Goal: Task Accomplishment & Management: Manage account settings

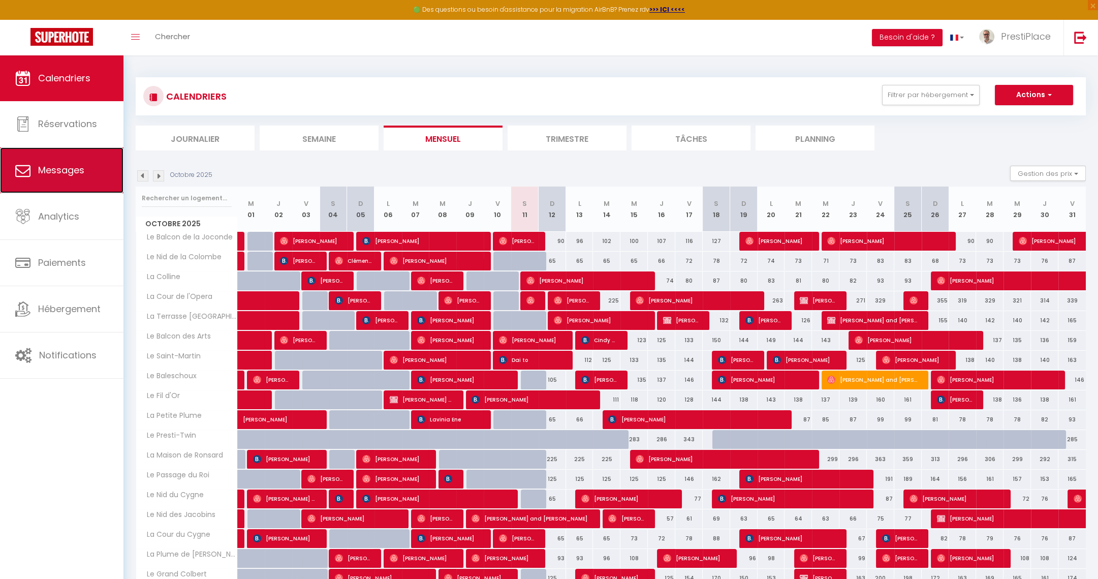
click at [70, 165] on span "Messages" at bounding box center [61, 170] width 46 height 13
select select "message"
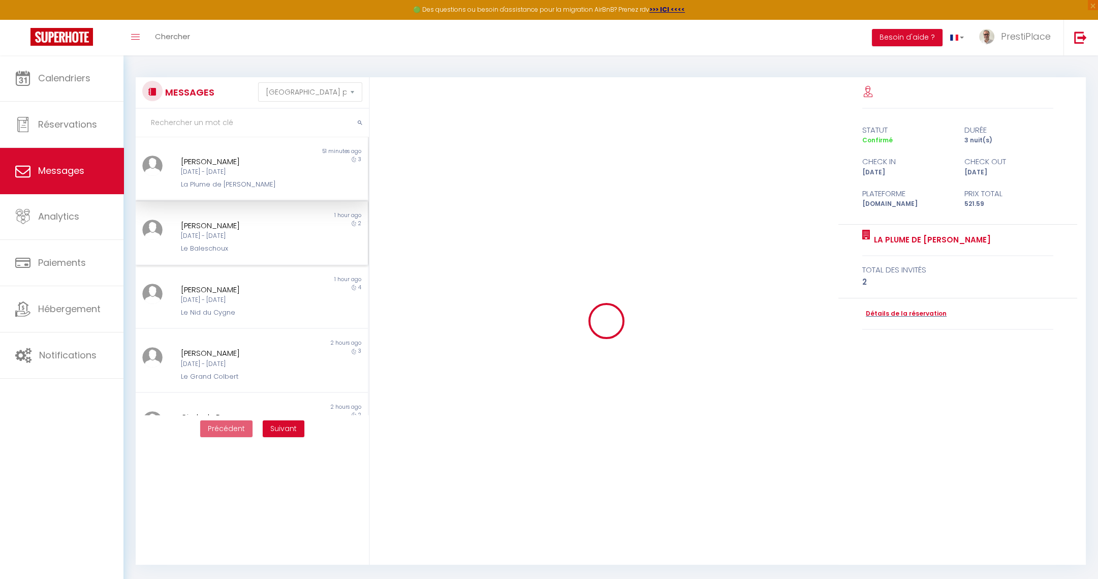
click at [249, 232] on div "Lun 13 Oct - Mer 15 Oct" at bounding box center [242, 236] width 122 height 10
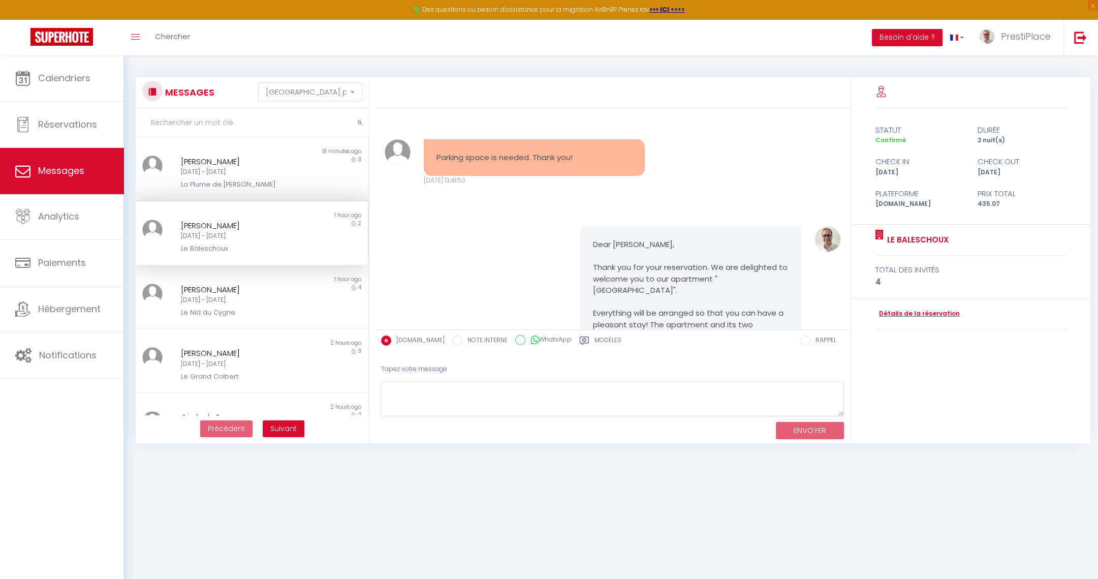
scroll to position [2030, 0]
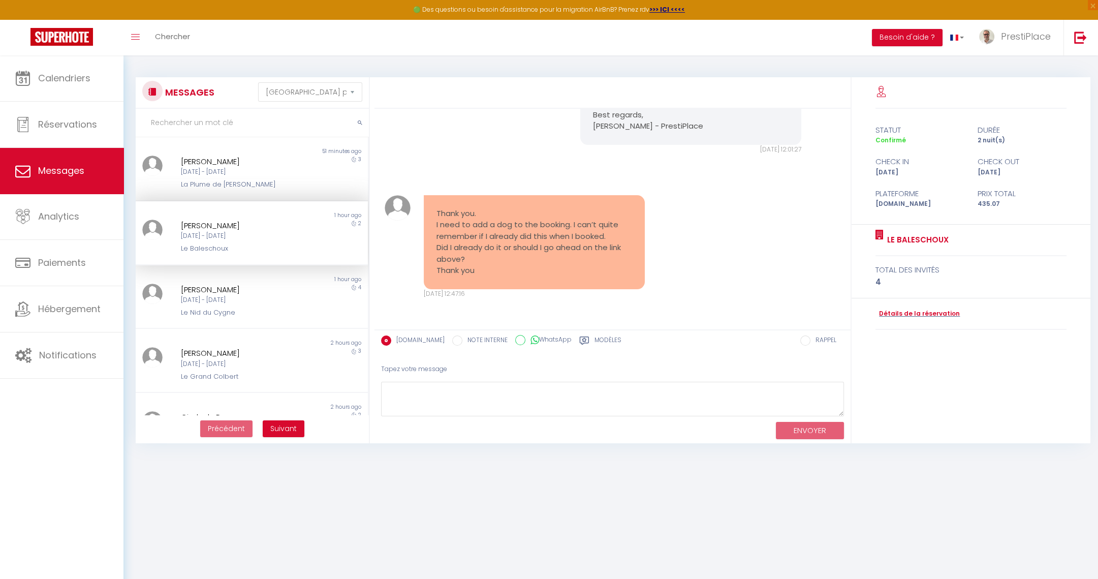
drag, startPoint x: 435, startPoint y: 216, endPoint x: 518, endPoint y: 269, distance: 98.0
click at [518, 269] on pre "Thank you. I need to add a dog to the booking. I can’t quite remember if I alre…" at bounding box center [534, 242] width 196 height 69
copy pre "Thank you. I need to add a dog to the booking. I can’t quite remember if I alre…"
click at [391, 393] on textarea at bounding box center [612, 399] width 463 height 35
paste textarea "You’re very welcome! You hadn’t added it yet, thank you for letting me know. Yo…"
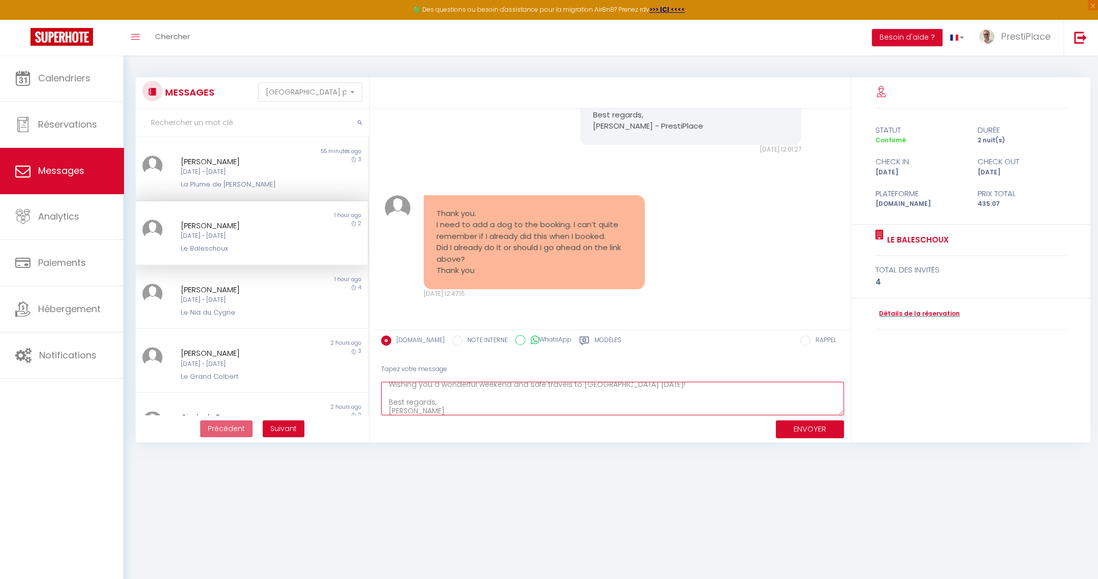
scroll to position [0, 0]
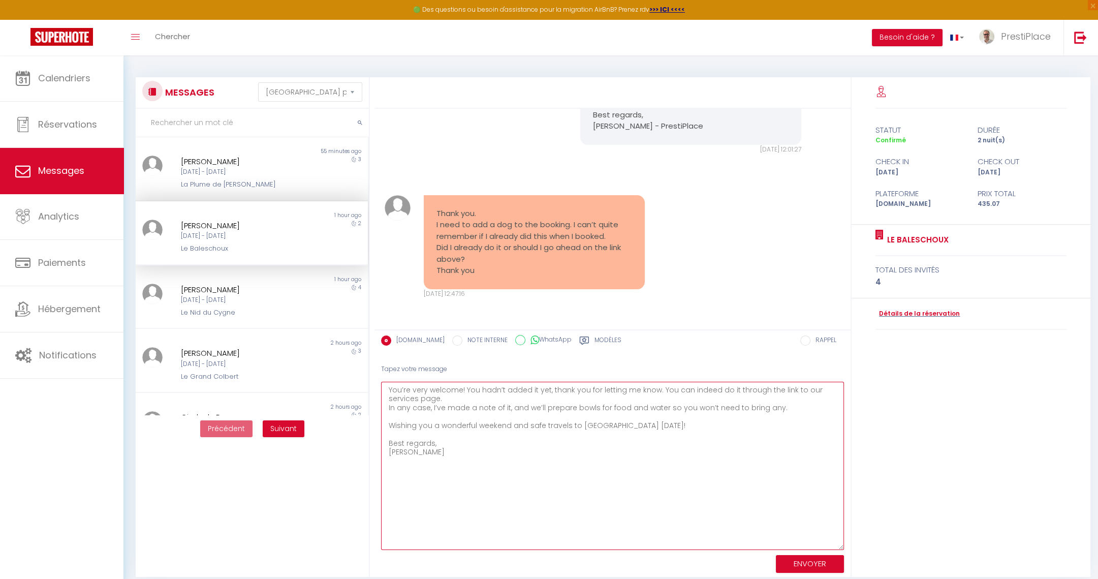
drag, startPoint x: 835, startPoint y: 411, endPoint x: 860, endPoint y: 545, distance: 136.3
click at [860, 545] on div "Parking space is needed. Thank you! Dim 27 Juil. 2025 - 13:41:50 Note Sms Parki…" at bounding box center [735, 326] width 723 height 499
click at [475, 427] on textarea "You’re very welcome! You hadn’t added it yet, thank you for letting me know. Yo…" at bounding box center [612, 466] width 463 height 168
click at [490, 448] on textarea "You’re very welcome! You hadn’t added it yet, thank you for letting me know. Yo…" at bounding box center [612, 466] width 463 height 168
click at [388, 405] on textarea "You’re very welcome! You hadn’t added it yet, thank you for letting me know. Yo…" at bounding box center [612, 466] width 463 height 168
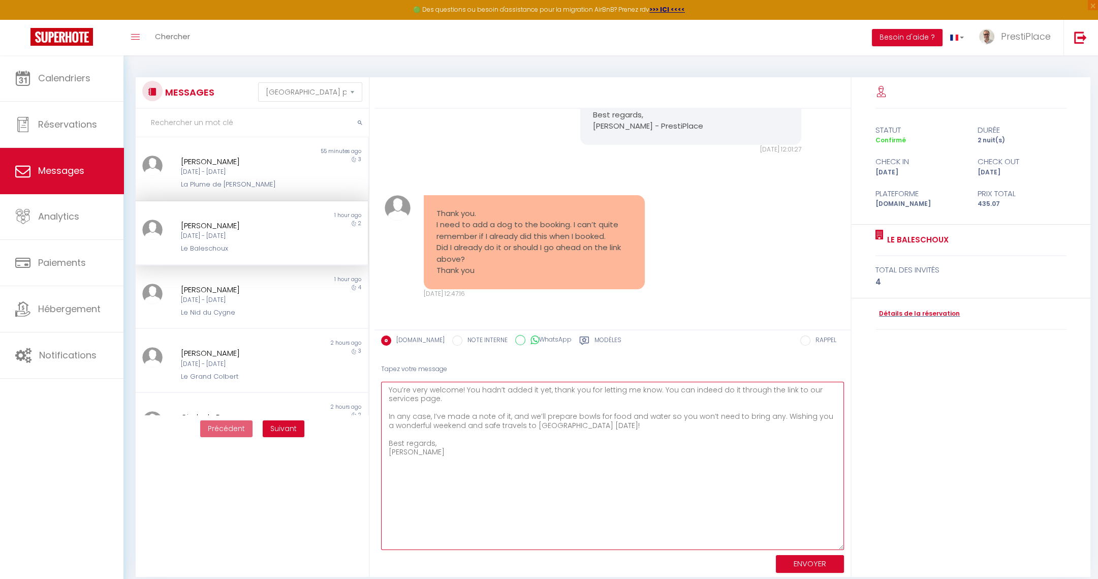
click at [465, 455] on textarea "You’re very welcome! You hadn’t added it yet, thank you for letting me know. Yo…" at bounding box center [612, 466] width 463 height 168
click at [786, 388] on textarea "You’re very welcome! You hadn’t added it yet, thank you for letting me know. Yo…" at bounding box center [612, 466] width 463 height 168
click at [721, 479] on textarea "You’re very welcome! You hadn’t added it yet, thank you for letting me know. Yo…" at bounding box center [612, 466] width 463 height 168
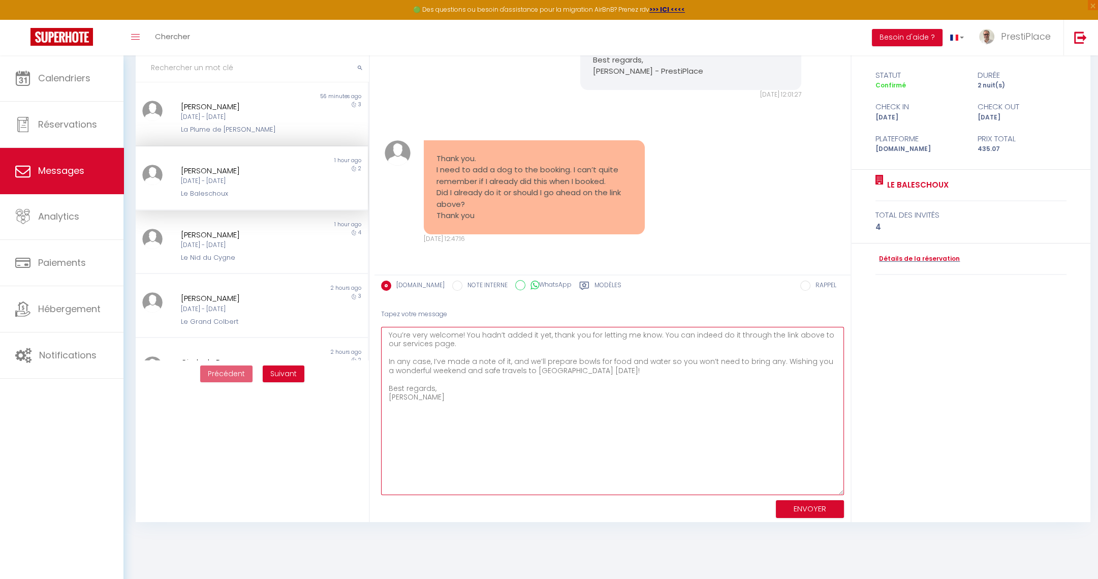
click at [649, 400] on textarea "You’re very welcome! You hadn’t added it yet, thank you for letting me know. Yo…" at bounding box center [612, 411] width 463 height 168
type textarea "You’re very welcome! You hadn’t added it yet, thank you for letting me know. Yo…"
click at [814, 511] on button "ENVOYER" at bounding box center [810, 509] width 68 height 18
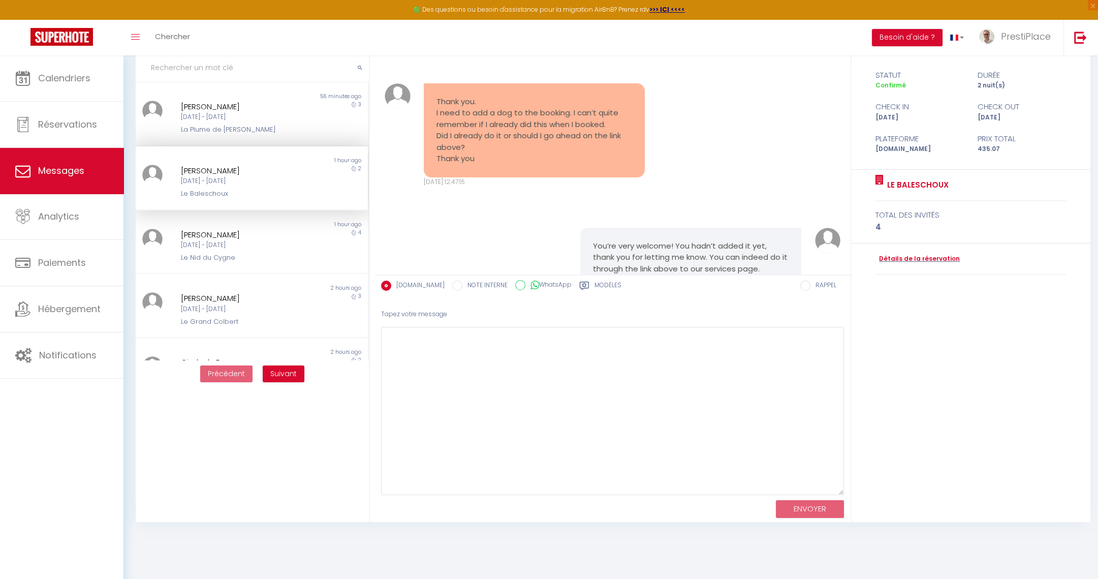
scroll to position [2231, 0]
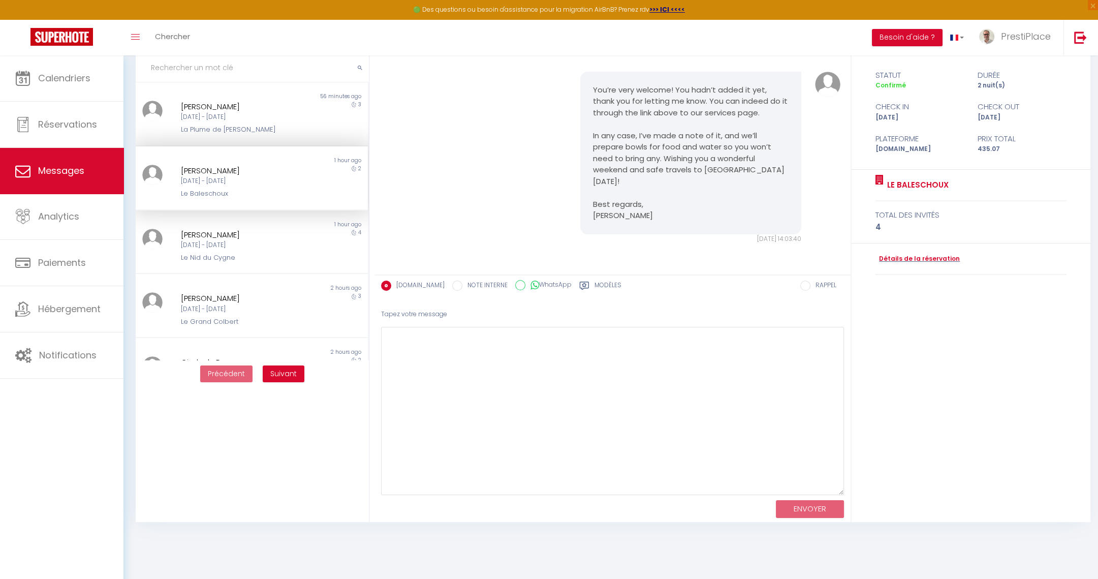
click at [910, 251] on div "Détails de la réservation" at bounding box center [970, 259] width 191 height 32
click at [914, 255] on link "Détails de la réservation" at bounding box center [917, 259] width 84 height 10
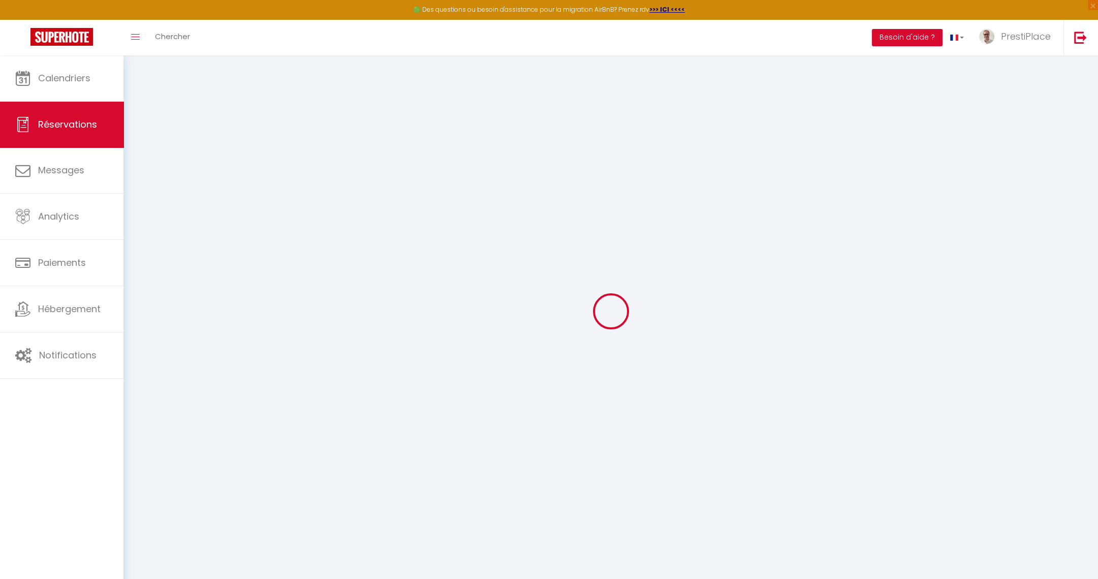
type input "Julie"
type input "macdonald"
type input "jmacdo.621053@guest.booking.com"
type input "+447763097998"
type input "45 broadwater road"
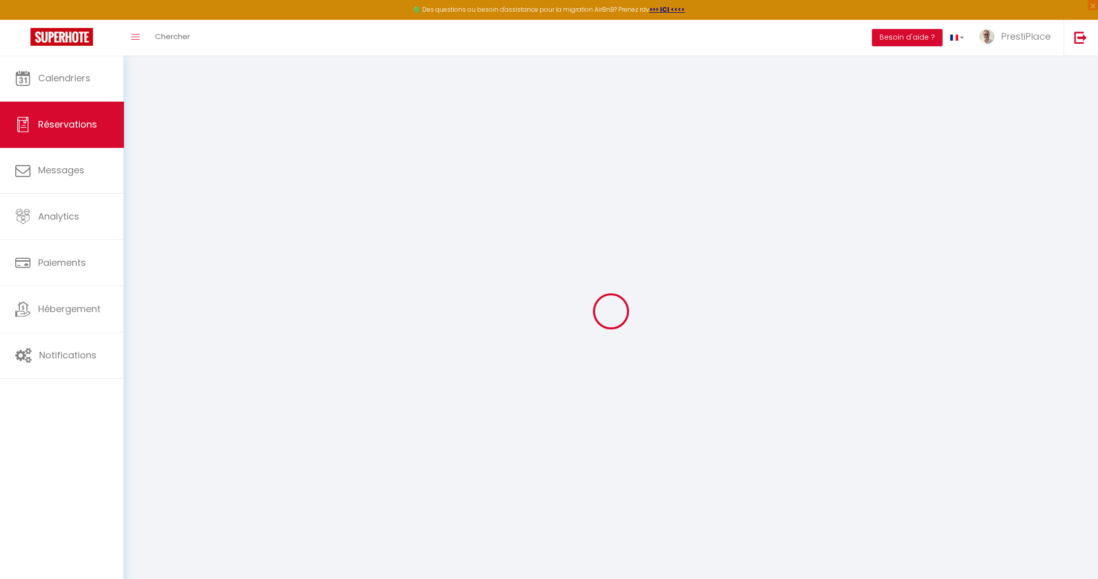
type input "walton on thames"
select select "GB"
type input "18"
type input "71.22"
type input "6.09"
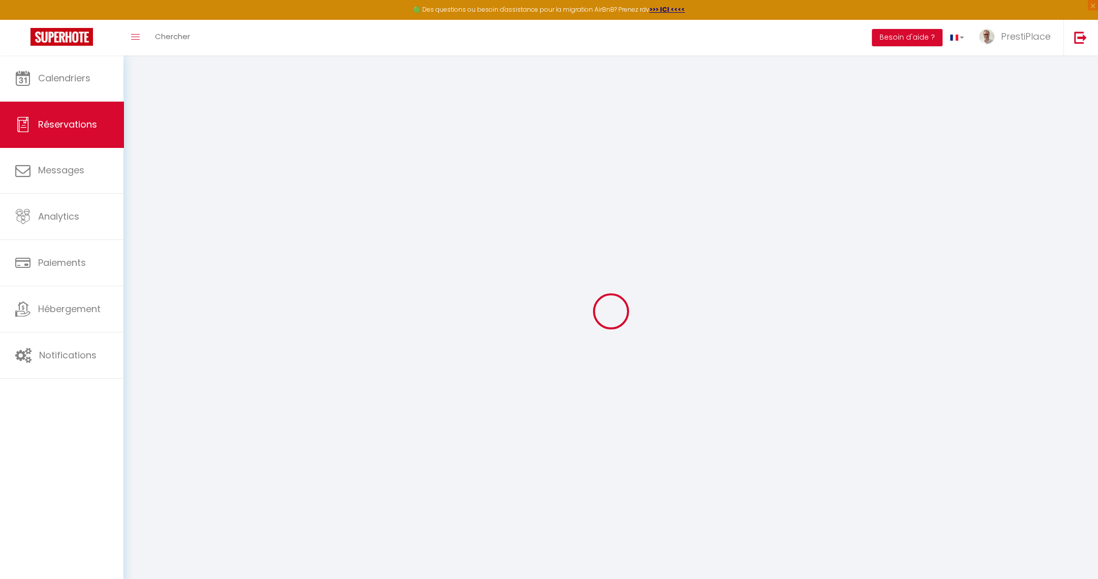
select select "13550"
select select "1"
select select
type input "4"
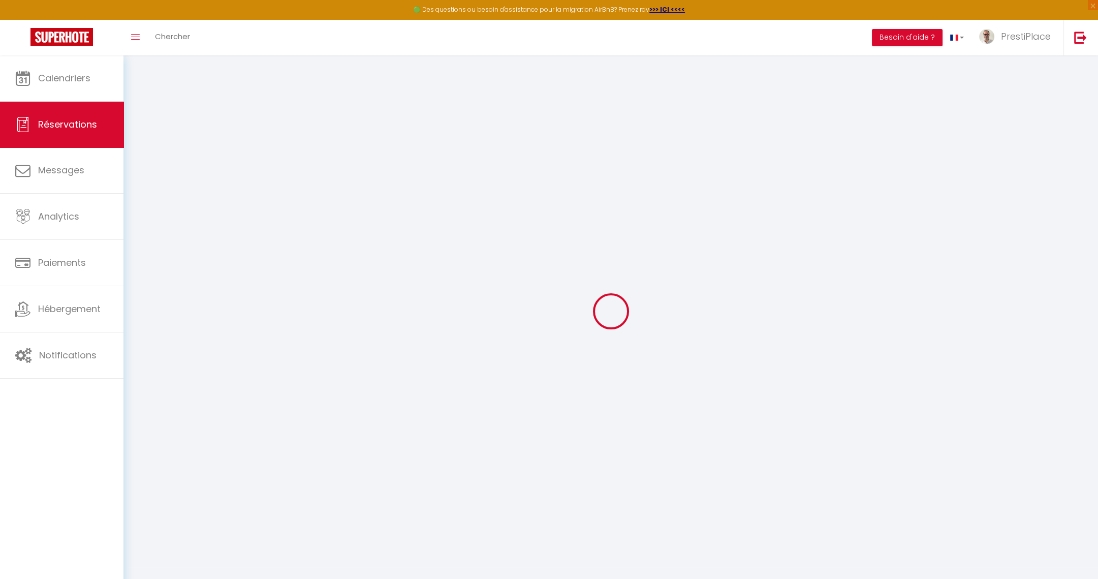
select select "12"
select select
type input "322.92"
checkbox input "false"
type input "0"
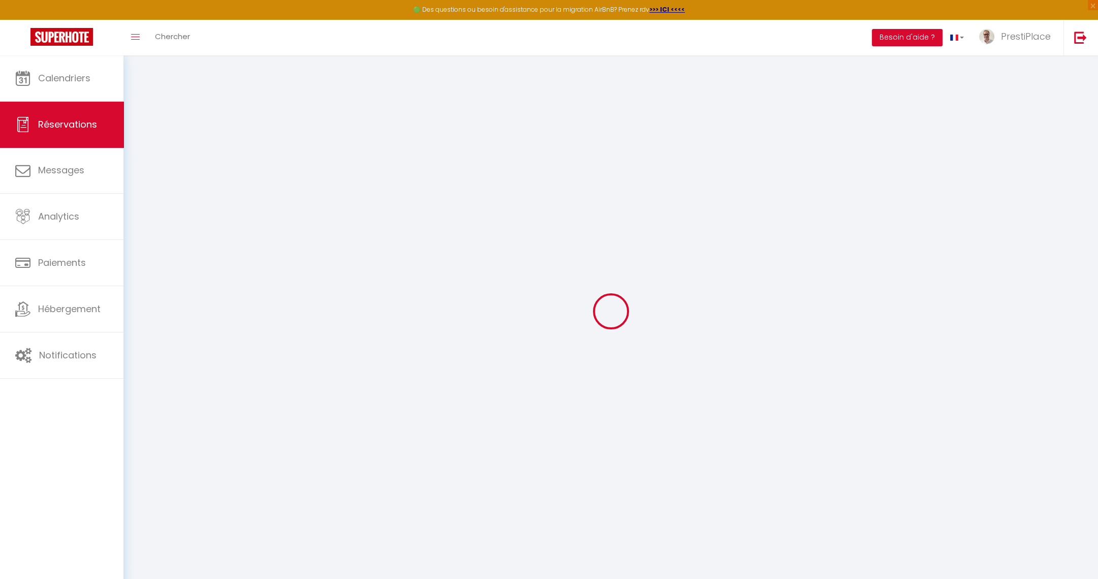
select select "2"
type input "0"
select select
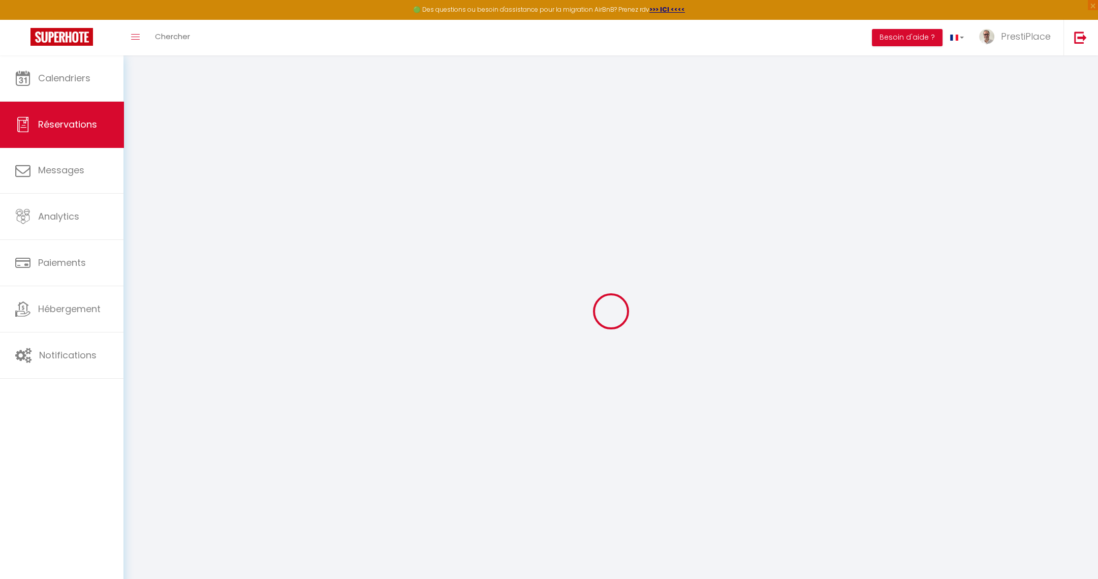
select select
select select "15"
checkbox input "false"
select select
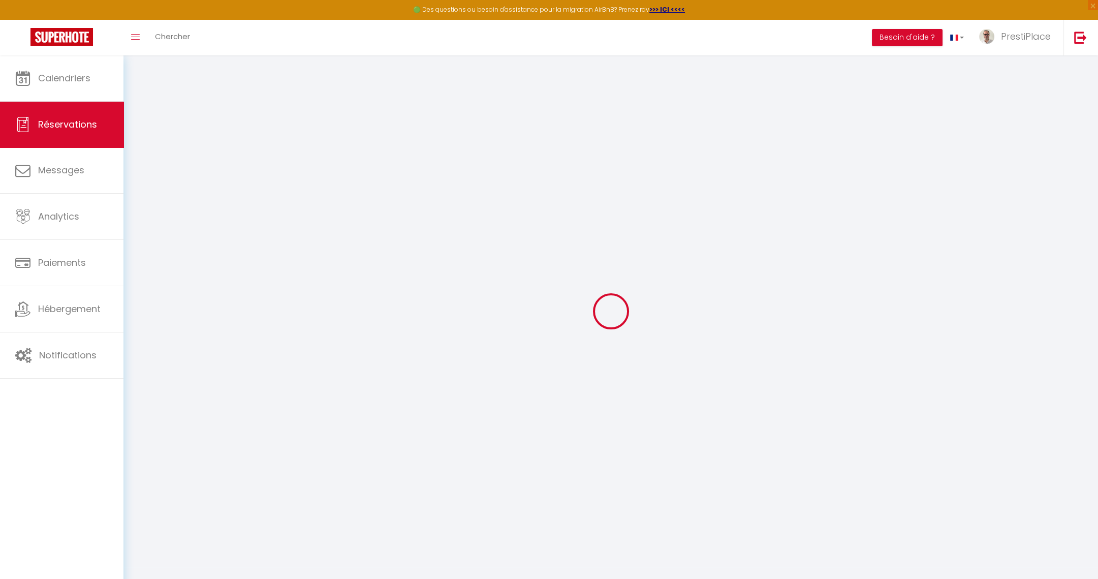
checkbox input "false"
select select
checkbox input "false"
type \ "** THIS RESERVATION HAS BEEN PRE-PAID ** BOOKING NOTE : Payment charge is EUR 6…"
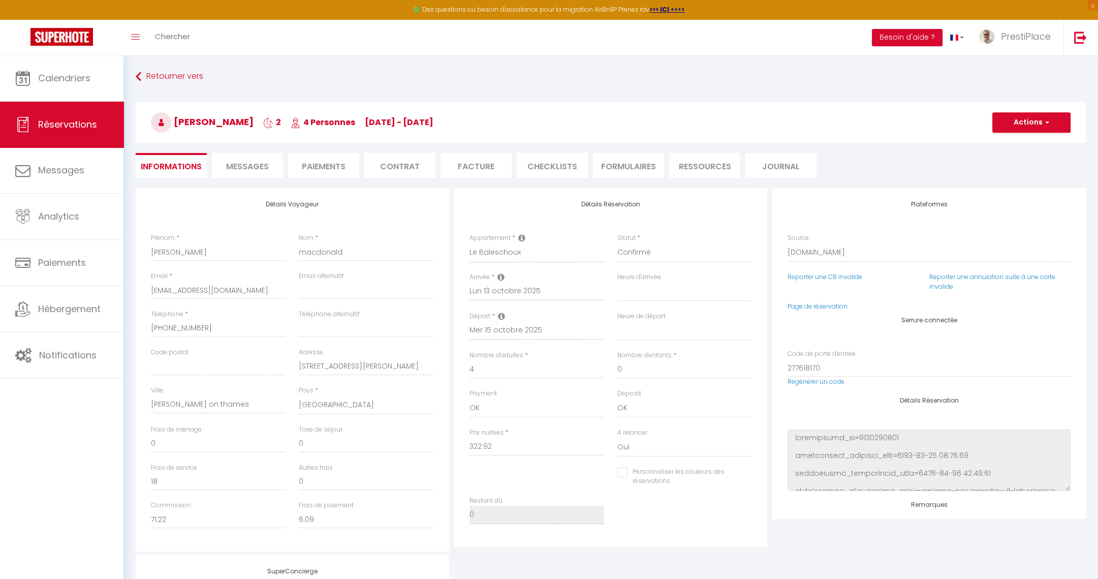
scroll to position [200, 0]
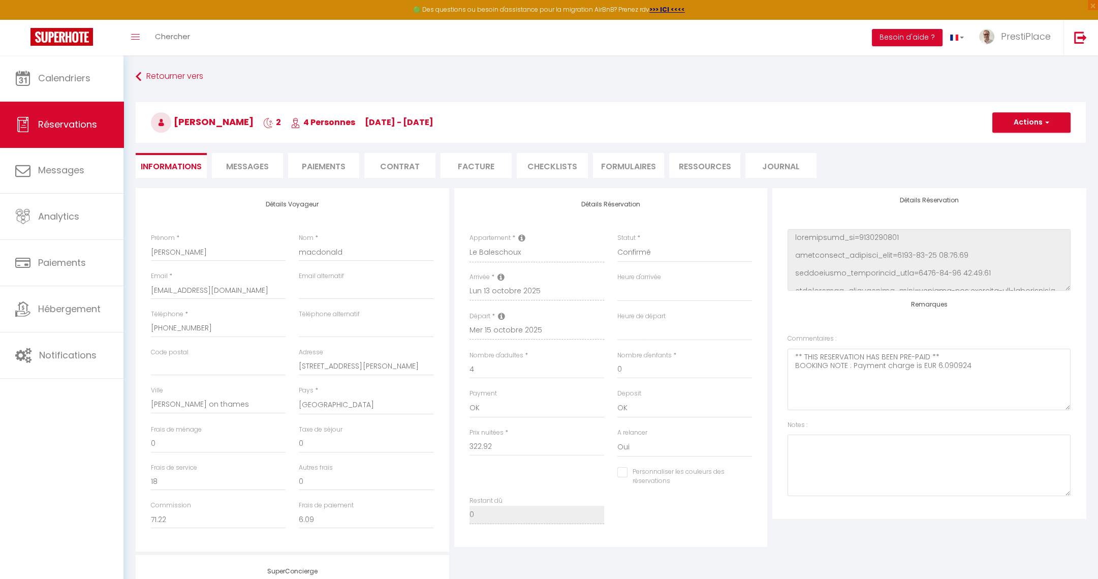
type input "78"
type input "16.15"
select select
checkbox input "false"
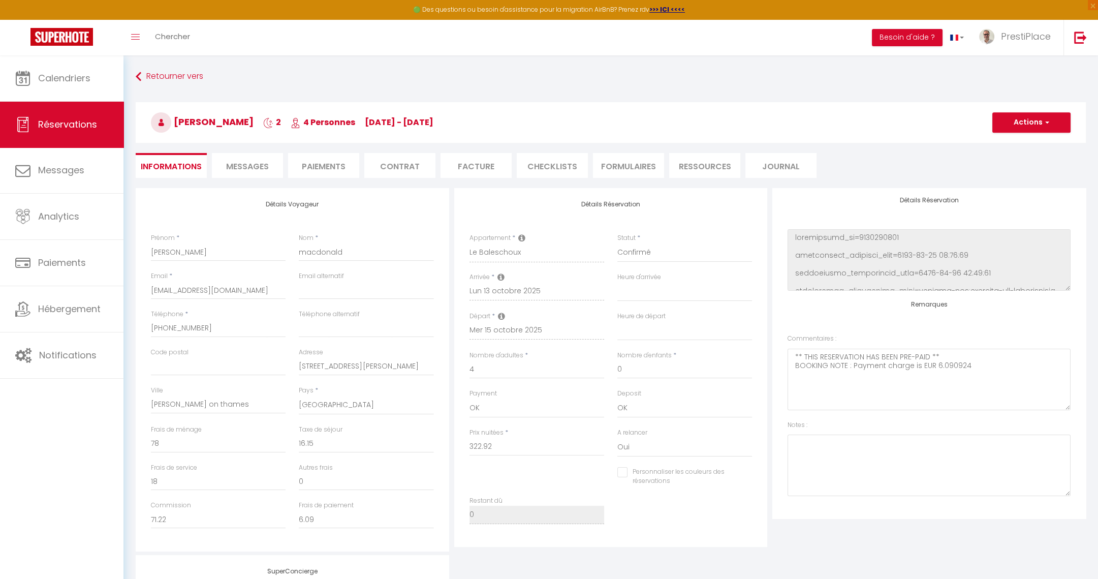
select select
drag, startPoint x: 1009, startPoint y: 365, endPoint x: 775, endPoint y: 336, distance: 236.0
click at [775, 336] on div "Plateformes Source Direct Airbnb.com Booking.com Chalet montagne Expedia Gite d…" at bounding box center [928, 353] width 313 height 330
click at [947, 509] on div "Plateformes Source Direct Airbnb.com Booking.com Chalet montagne Expedia Gite d…" at bounding box center [928, 353] width 313 height 330
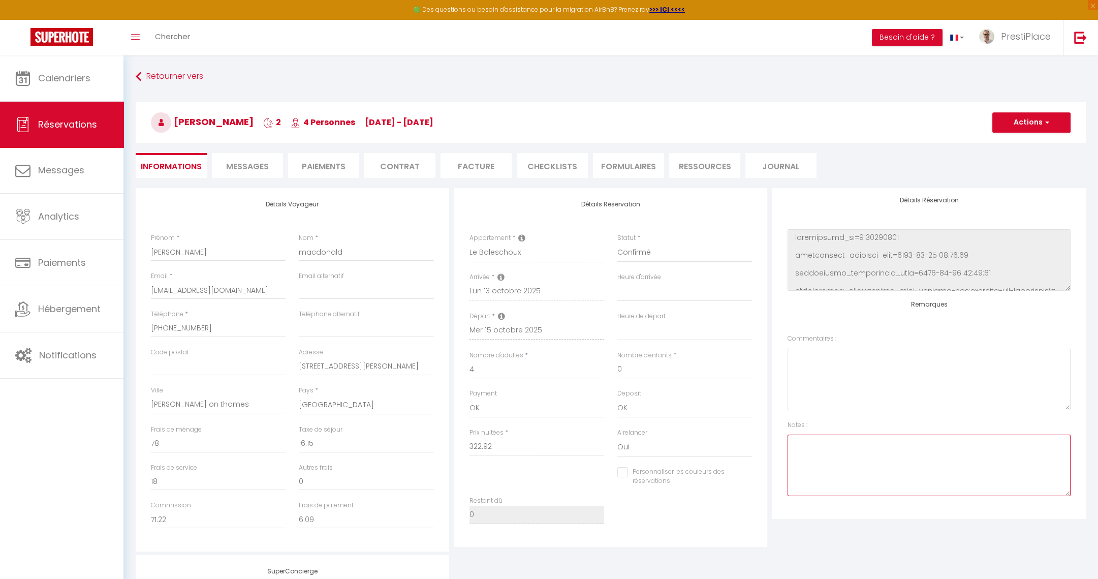
click at [921, 445] on \ at bounding box center [929, 464] width 283 height 61
paste \ "** THIS RESERVATION HAS BEEN PRE-PAID ** BOOKING NOTE : Payment charge is EUR 6…"
type \ "** THIS RESERVATION HAS BEEN PRE-PAID ** BOOKING NOTE : Payment charge is EUR 6…"
click at [893, 374] on \ at bounding box center [929, 379] width 283 height 61
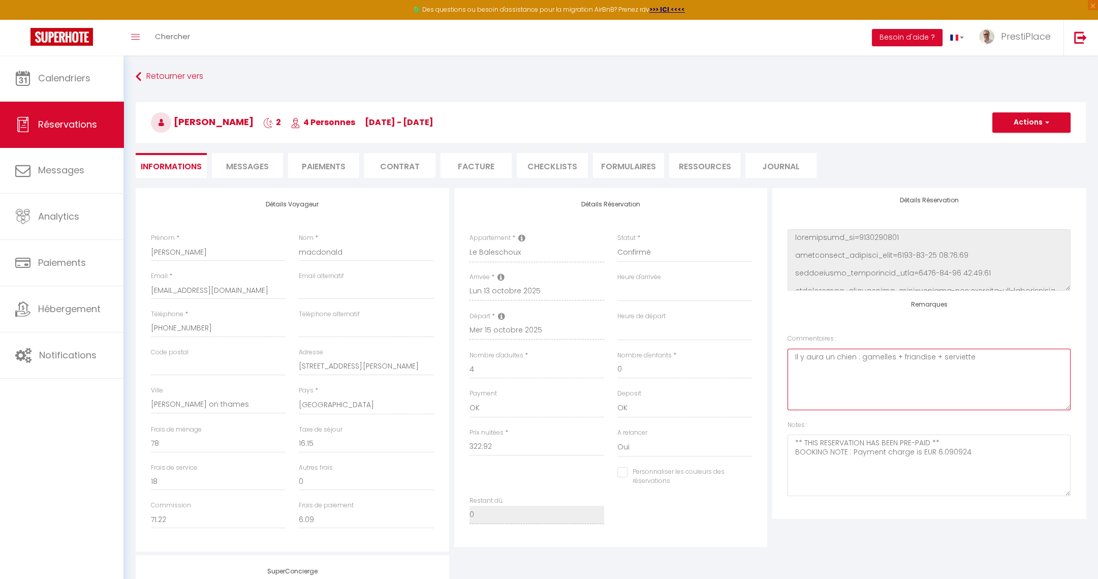
type \ "Il y aura un chien : gamelles + friandise + serviette"
click at [1027, 114] on button "Actions" at bounding box center [1031, 122] width 78 height 20
click at [1020, 145] on link "Enregistrer" at bounding box center [1021, 144] width 80 height 13
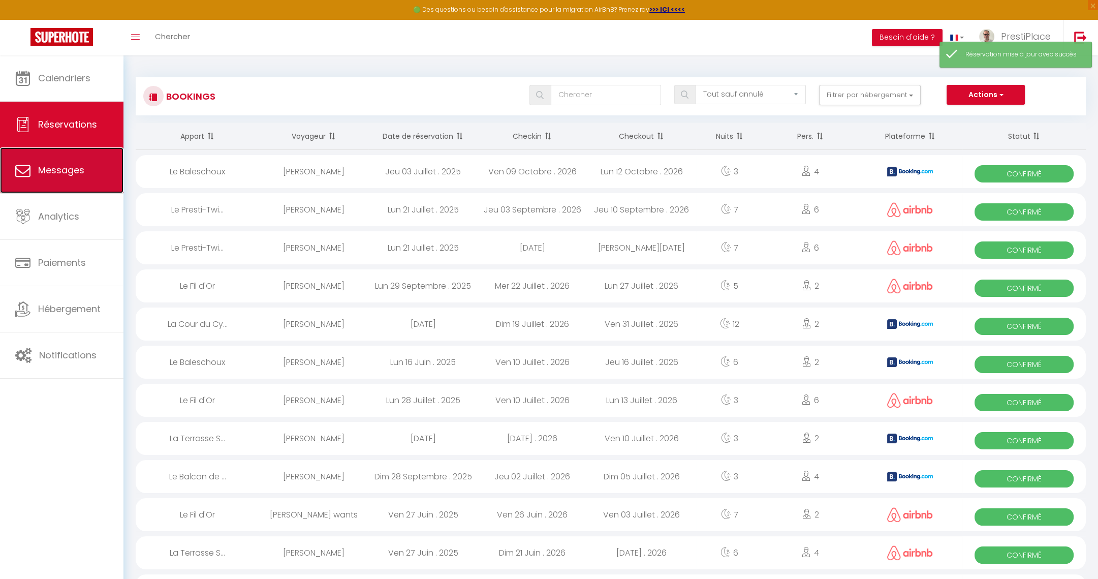
click at [33, 178] on link "Messages" at bounding box center [61, 170] width 123 height 46
select select "message"
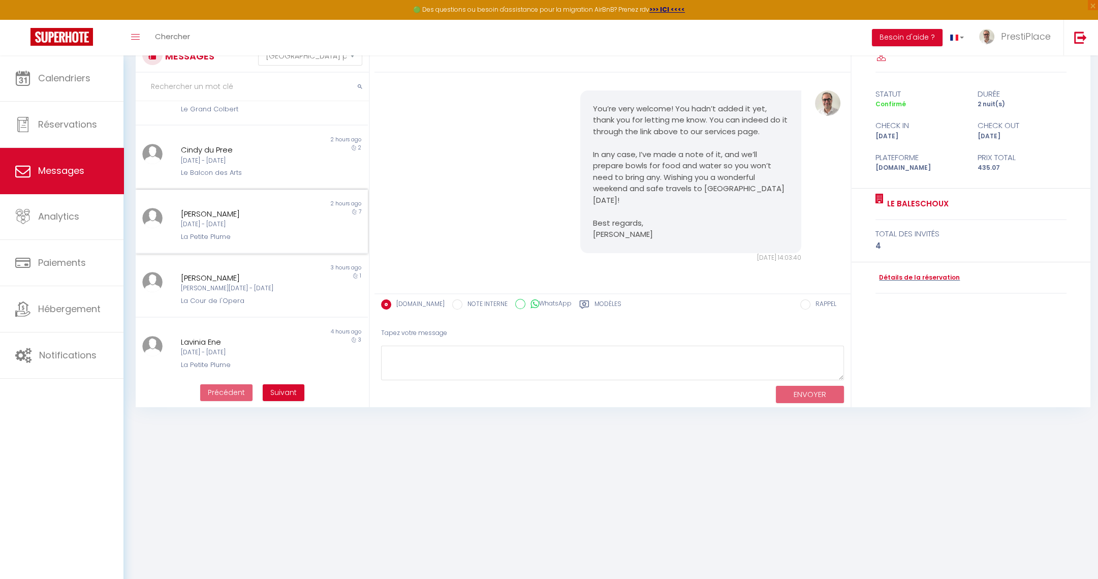
scroll to position [55, 0]
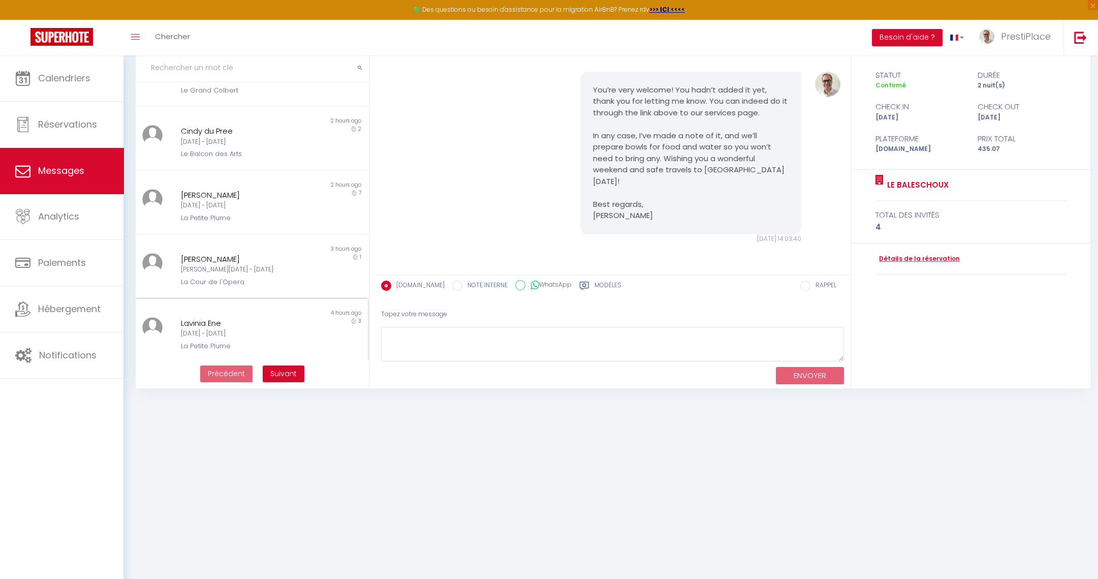
click at [243, 329] on div "Mar 07 Oct - Ven 10 Oct" at bounding box center [242, 334] width 122 height 10
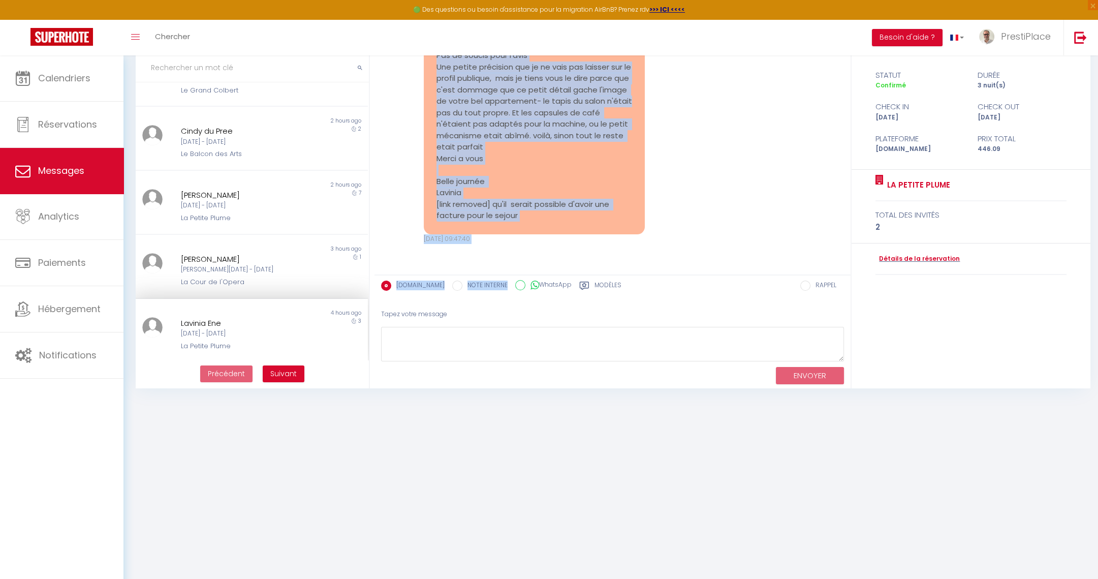
scroll to position [3471, 0]
drag, startPoint x: 435, startPoint y: 159, endPoint x: 542, endPoint y: 214, distance: 119.8
click at [542, 214] on pre "Bonjour Pascal Merci aussi de votre accueil , l'appartement était parfait pour …" at bounding box center [534, 112] width 196 height 217
copy pre "Bonjour Pascal Merci aussi de votre accueil , l'appartement était parfait pour …"
click at [932, 257] on link "Détails de la réservation" at bounding box center [917, 259] width 84 height 10
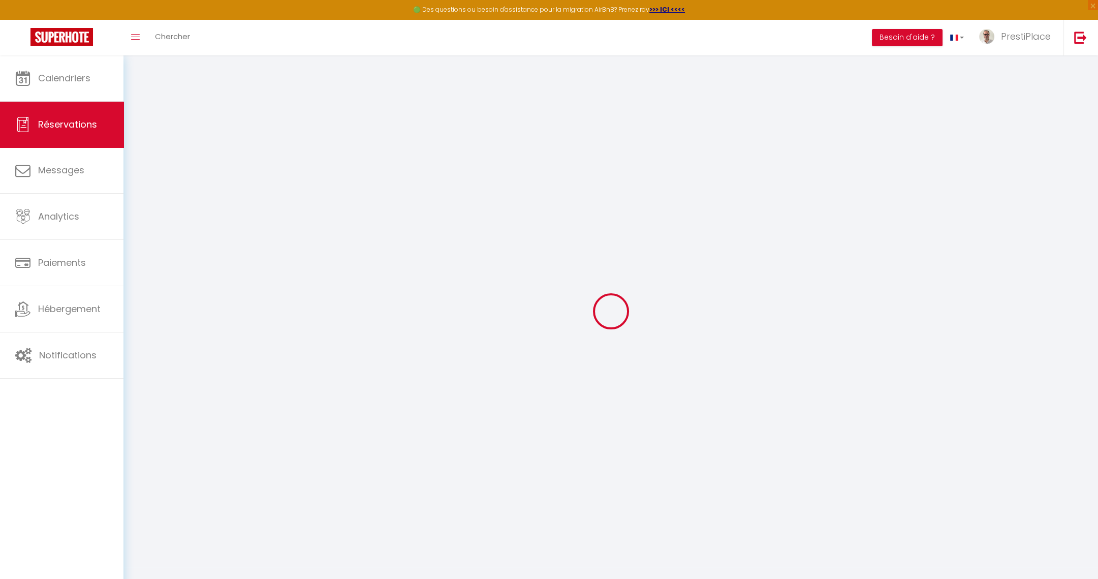
select select
checkbox input "false"
type \ "Prévoir d'envoyer la facture"
type \ "** THIS RESERVATION HAS BEEN PRE-PAID ** BOOKING NOTE : Payment charge is EUR 6…"
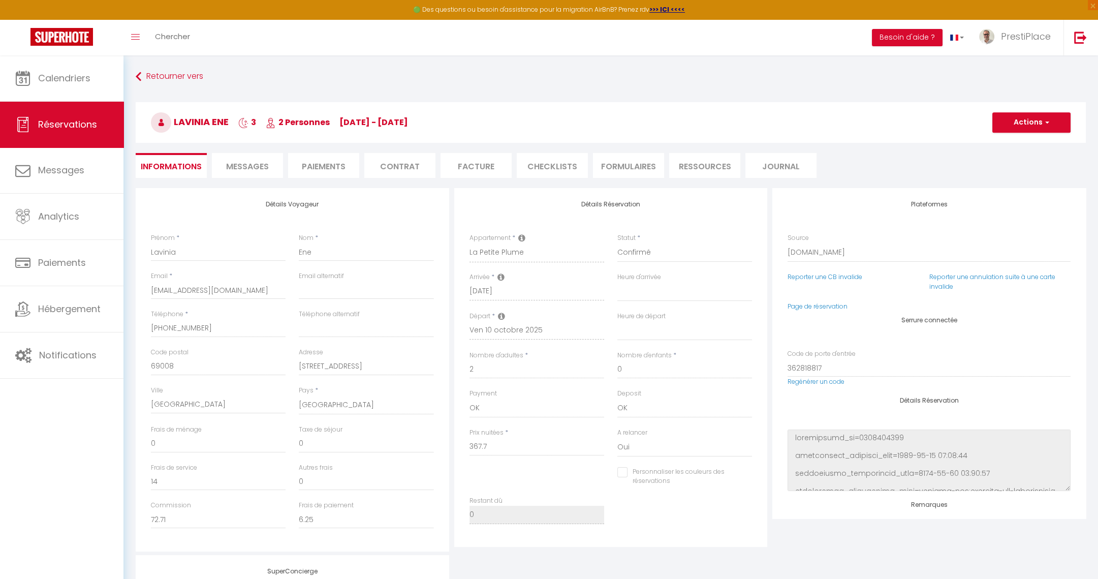
type input "46"
type input "18.39"
select select
checkbox input "false"
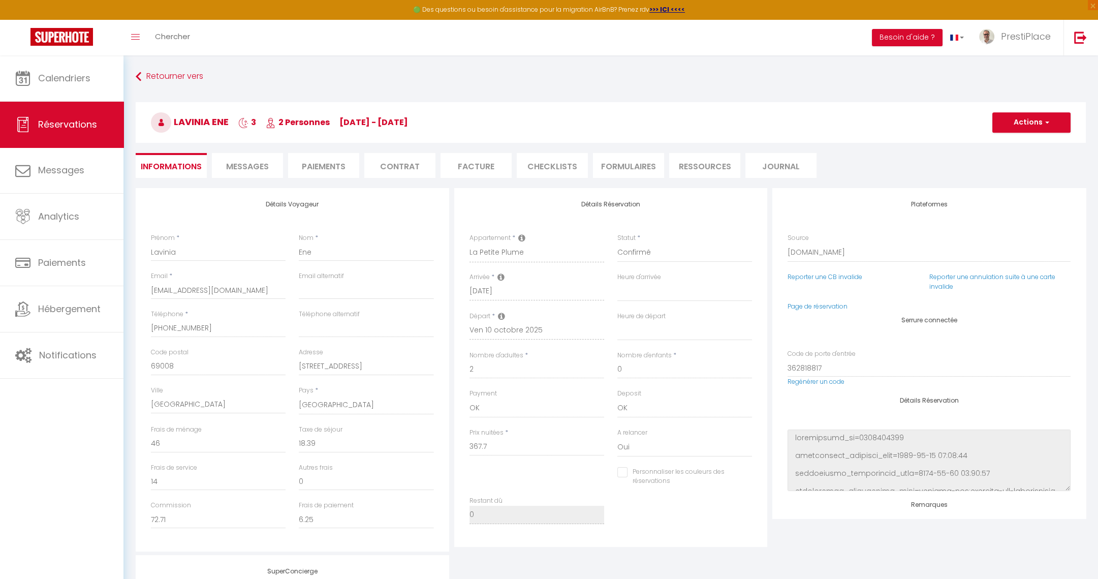
select select
click at [481, 159] on li "Facture" at bounding box center [476, 165] width 71 height 25
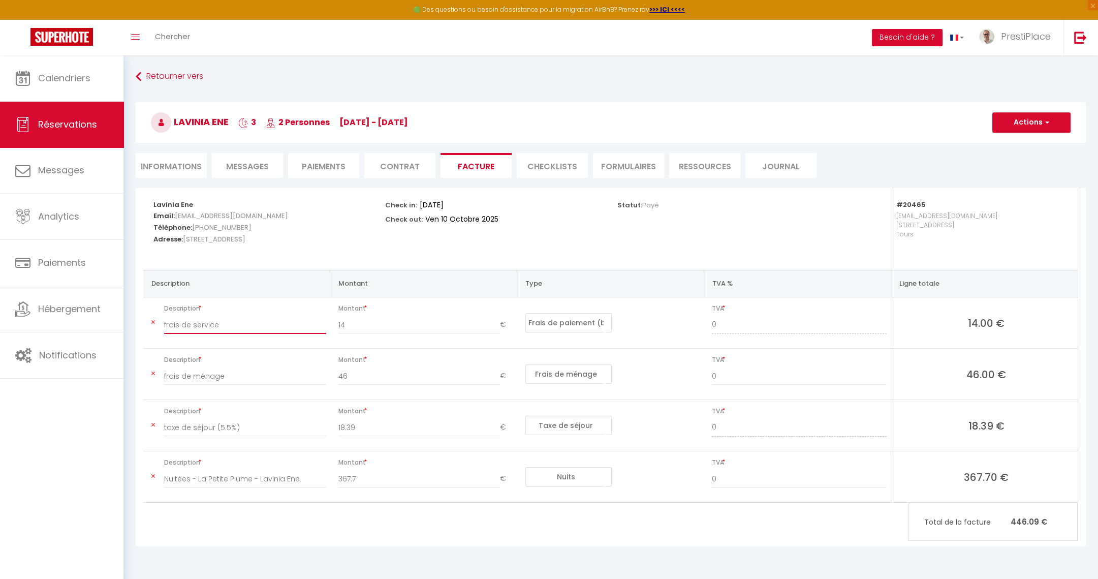
click at [166, 325] on input "frais de service" at bounding box center [245, 325] width 162 height 18
type input "Frais de service"
click at [165, 374] on input "frais de ménage" at bounding box center [245, 376] width 162 height 18
type input "Frais de ménage"
click at [167, 422] on input "taxe de séjour (5.5%)" at bounding box center [245, 427] width 162 height 18
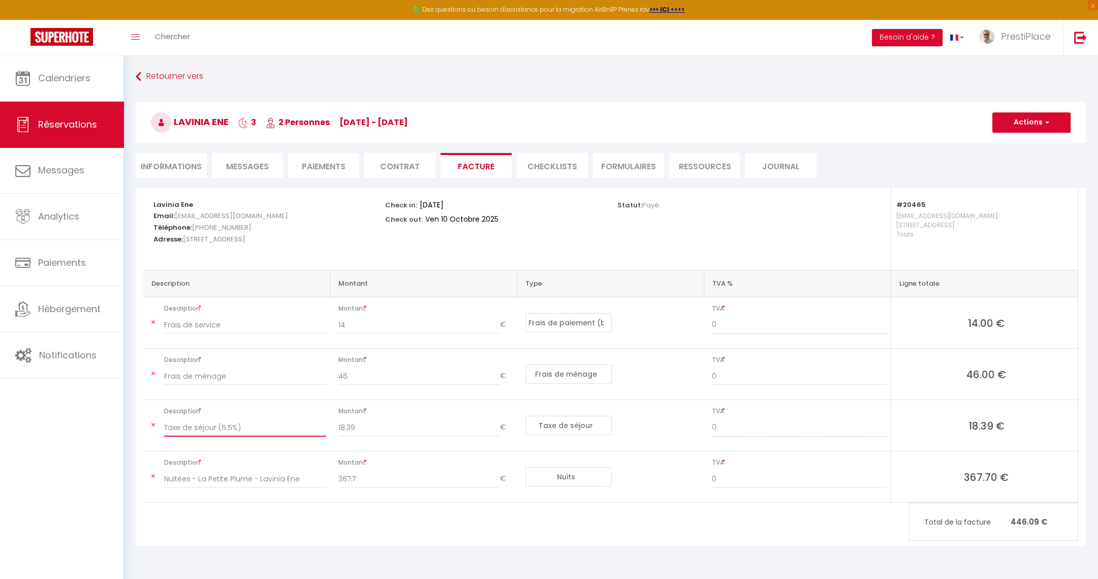
type input "Taxe de séjour (5.5%)"
click at [1043, 127] on button "Actions" at bounding box center [1031, 122] width 78 height 20
click at [1009, 143] on link "Enregistrer" at bounding box center [1023, 144] width 85 height 13
click at [1024, 119] on button "Actions" at bounding box center [1031, 122] width 78 height 20
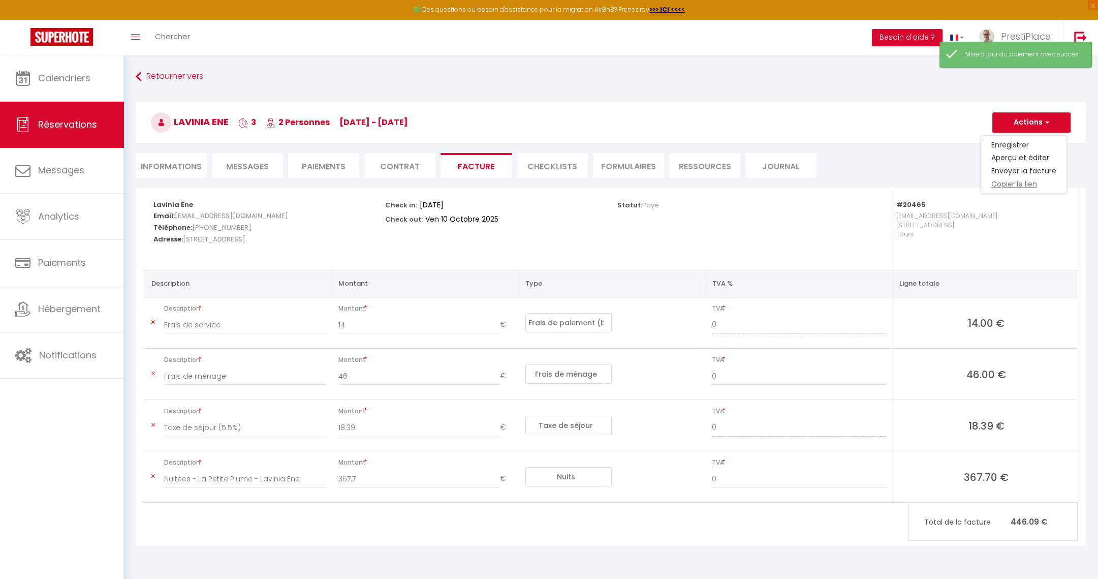
click at [1008, 180] on link "Copier le lien" at bounding box center [1023, 184] width 85 height 13
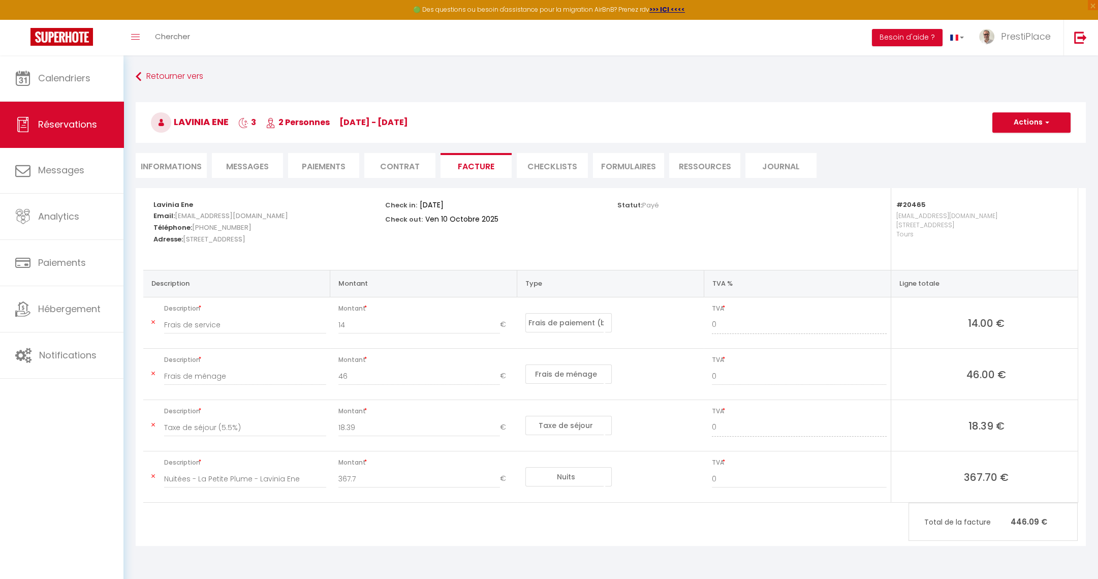
click at [267, 162] on span "Messages" at bounding box center [247, 167] width 43 height 12
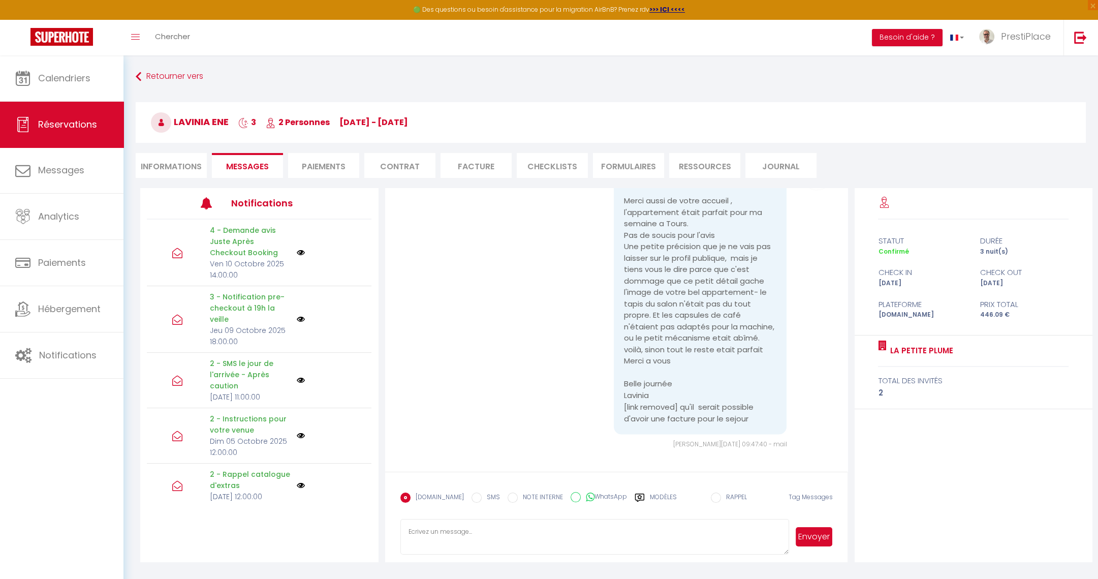
scroll to position [3741, 0]
click at [516, 533] on textarea at bounding box center [594, 537] width 389 height 36
paste textarea "Bonjour Lavinia, Merci beaucoup pour votre message et pour votre superbe avis, …"
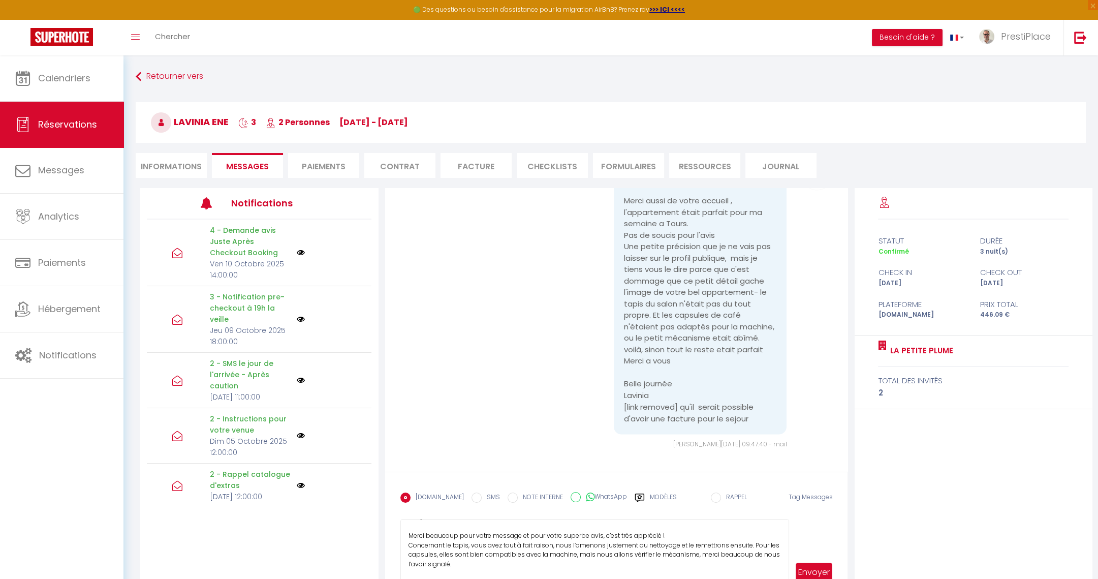
scroll to position [15, 0]
drag, startPoint x: 785, startPoint y: 546, endPoint x: 787, endPoint y: 617, distance: 71.1
click at [787, 578] on html "🟢 Des questions ou besoin d'assistance pour la migration AirBnB? Prenez rdv >>>…" at bounding box center [549, 289] width 1098 height 579
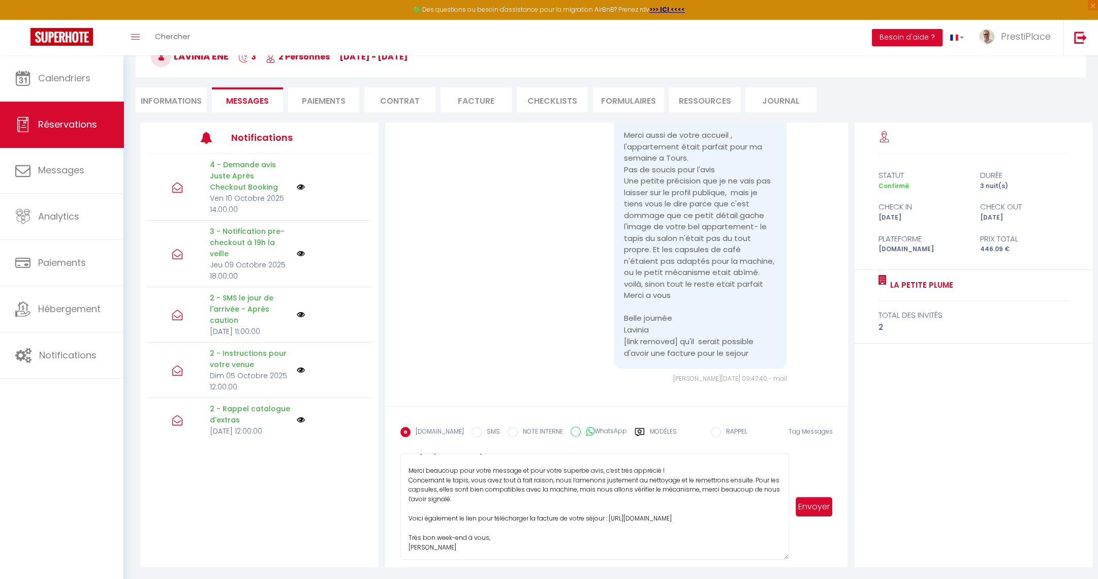
scroll to position [0, 0]
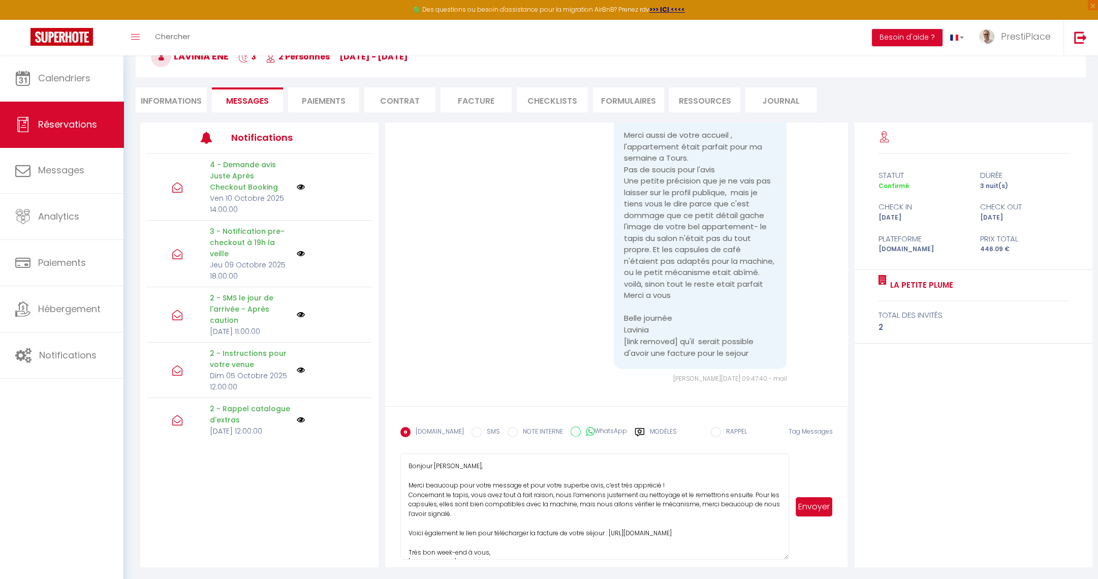
click at [406, 494] on textarea "Bonjour Lavinia, Merci beaucoup pour votre message et pour votre superbe avis, …" at bounding box center [594, 506] width 389 height 106
click at [479, 484] on textarea "Bonjour Lavinia, Merci beaucoup pour votre message et pour votre superbe avis, …" at bounding box center [594, 506] width 389 height 106
click at [485, 472] on textarea "Bonjour Lavinia, Merci beaucoup pour votre message et pour votre superbe avis, …" at bounding box center [594, 506] width 389 height 106
click at [588, 470] on textarea "Bonjour Lavinia, Merci beaucoup pour votre message et pour votre superbe avis, …" at bounding box center [594, 506] width 389 height 106
click at [617, 503] on textarea "Bonjour Lavinia, Merci beaucoup pour votre message et pour votre superbe avis, …" at bounding box center [594, 506] width 389 height 106
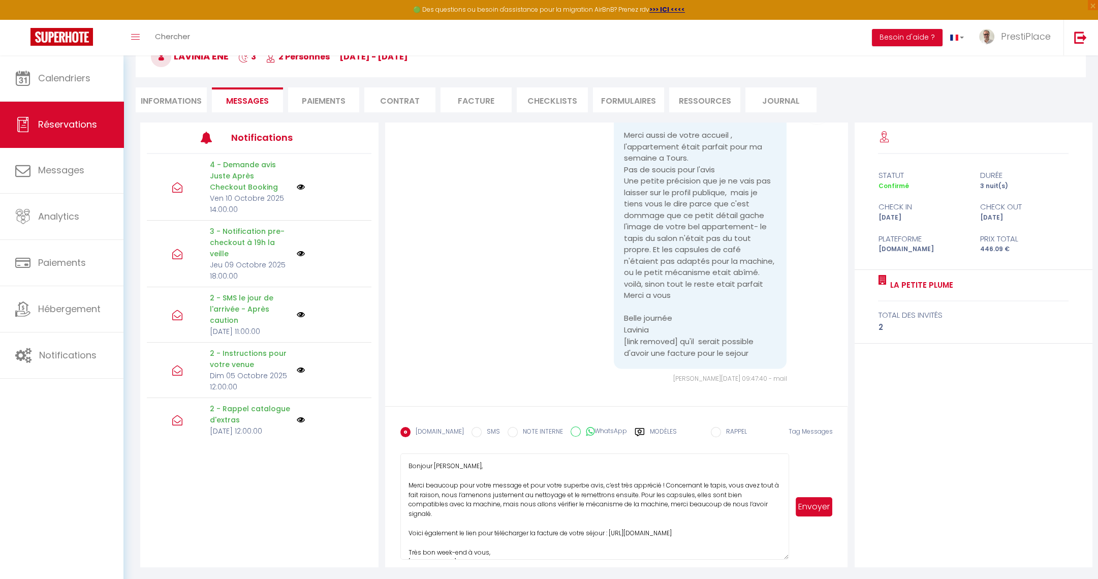
click at [617, 503] on textarea "Bonjour Lavinia, Merci beaucoup pour votre message et pour votre superbe avis, …" at bounding box center [594, 506] width 389 height 106
click at [601, 504] on textarea "Bonjour Lavinia, Merci beaucoup pour votre message et pour votre superbe avis, …" at bounding box center [594, 506] width 389 height 106
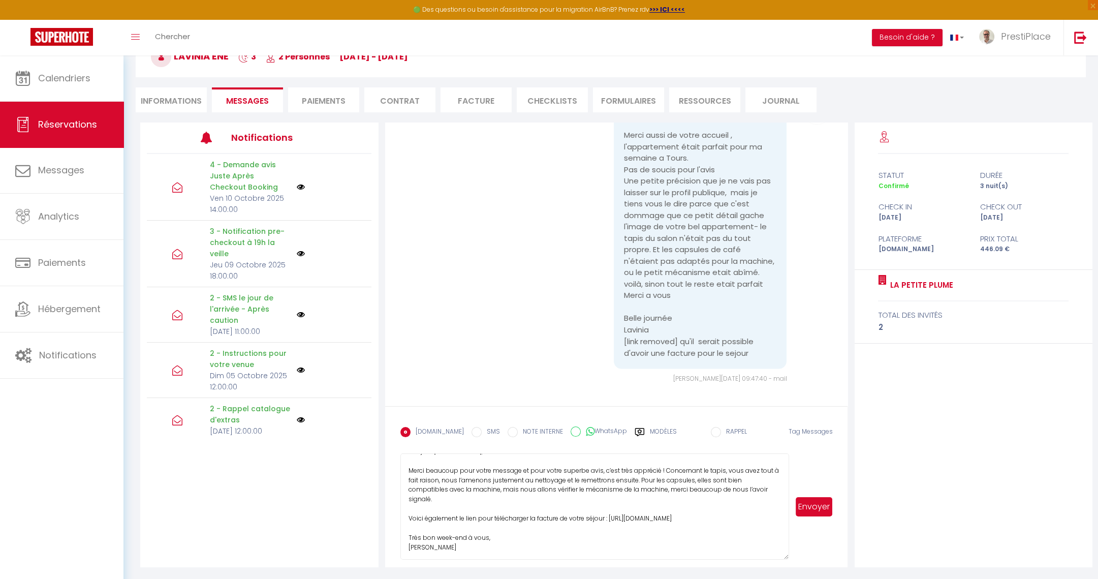
click at [574, 488] on textarea "Bonjour Lavinia, Merci beaucoup pour votre message et pour votre superbe avis, …" at bounding box center [594, 506] width 389 height 106
click at [543, 540] on textarea "Bonjour Lavinia, Merci beaucoup pour votre message et pour votre superbe avis, …" at bounding box center [594, 506] width 389 height 106
type textarea "Bonjour Lavinia, Merci beaucoup pour votre message et pour votre superbe avis, …"
click at [814, 504] on button "Envoyer" at bounding box center [814, 506] width 37 height 19
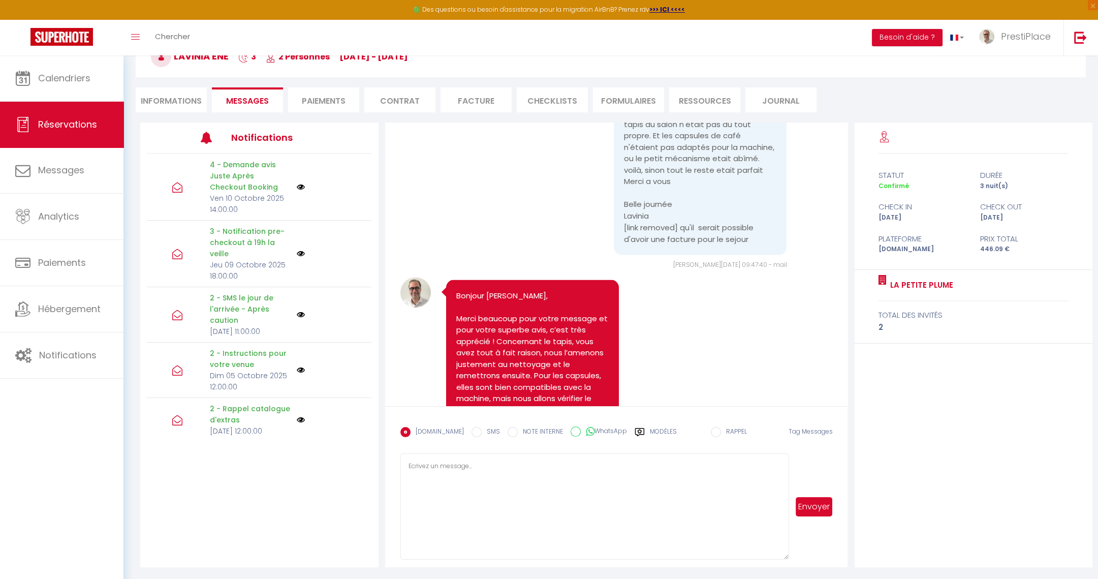
scroll to position [4015, 0]
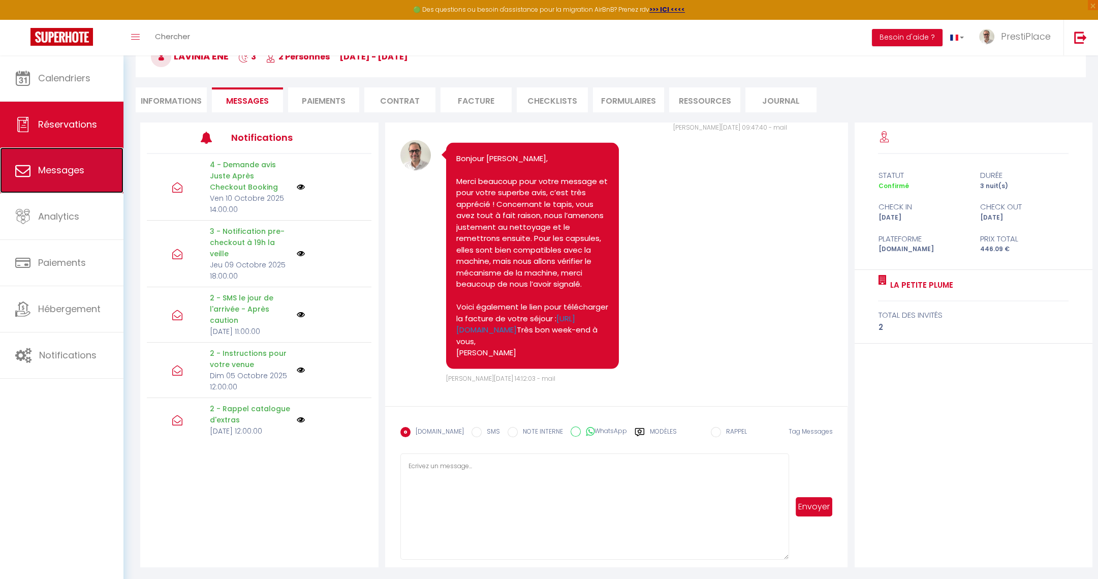
click at [51, 175] on span "Messages" at bounding box center [61, 170] width 46 height 13
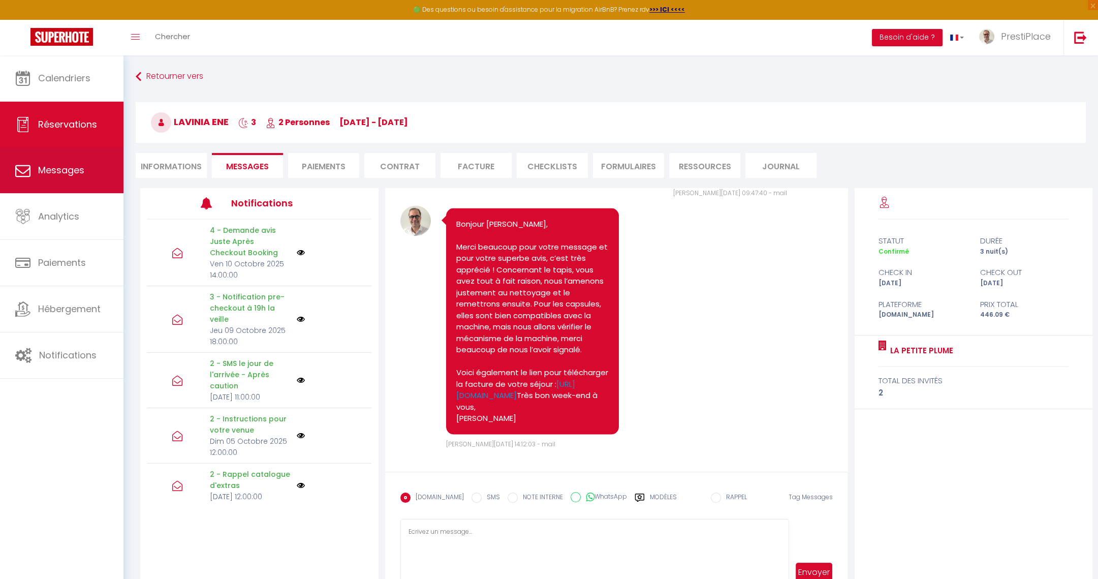
select select "message"
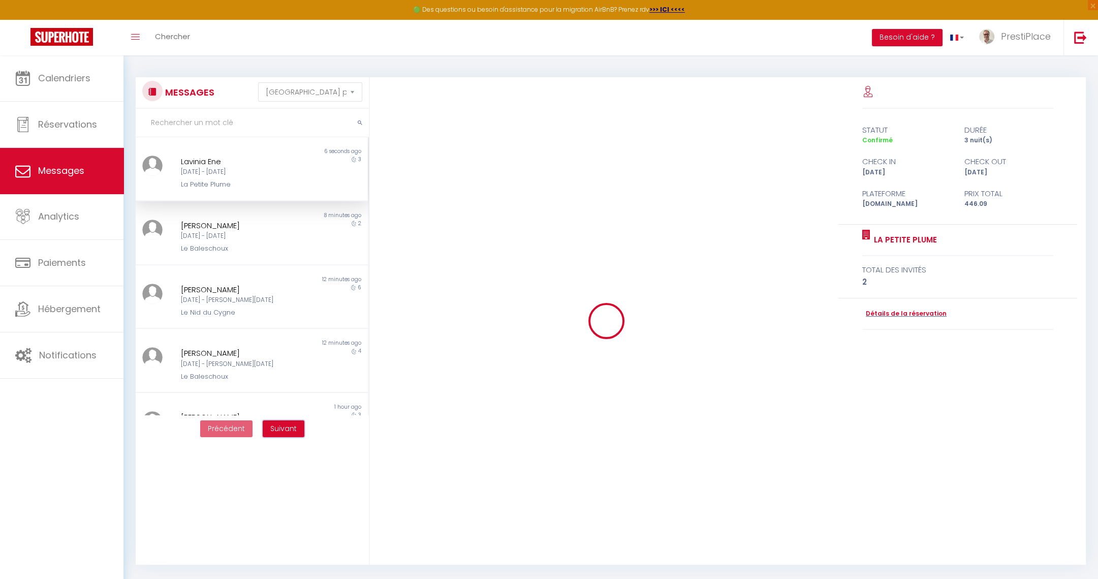
click at [290, 429] on span "Suivant" at bounding box center [283, 428] width 26 height 10
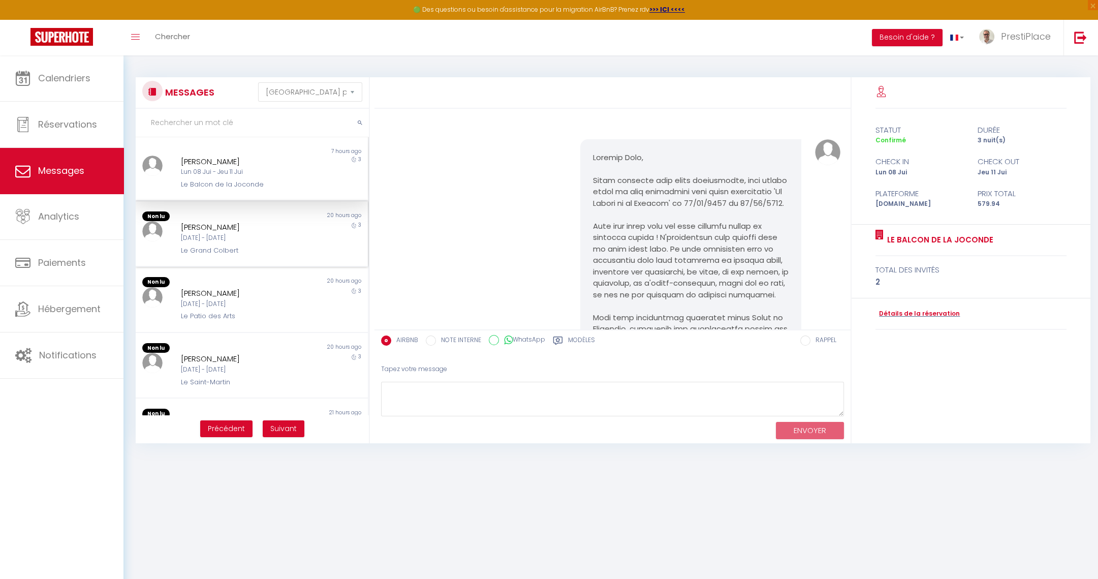
click at [264, 231] on div "Trevor Taylor" at bounding box center [242, 227] width 122 height 12
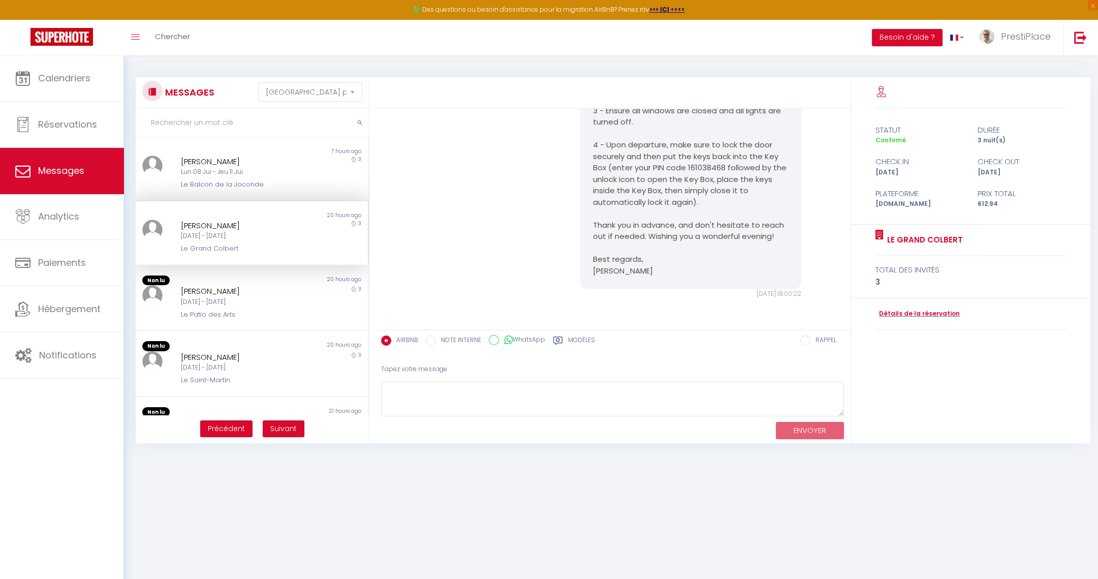
scroll to position [76, 0]
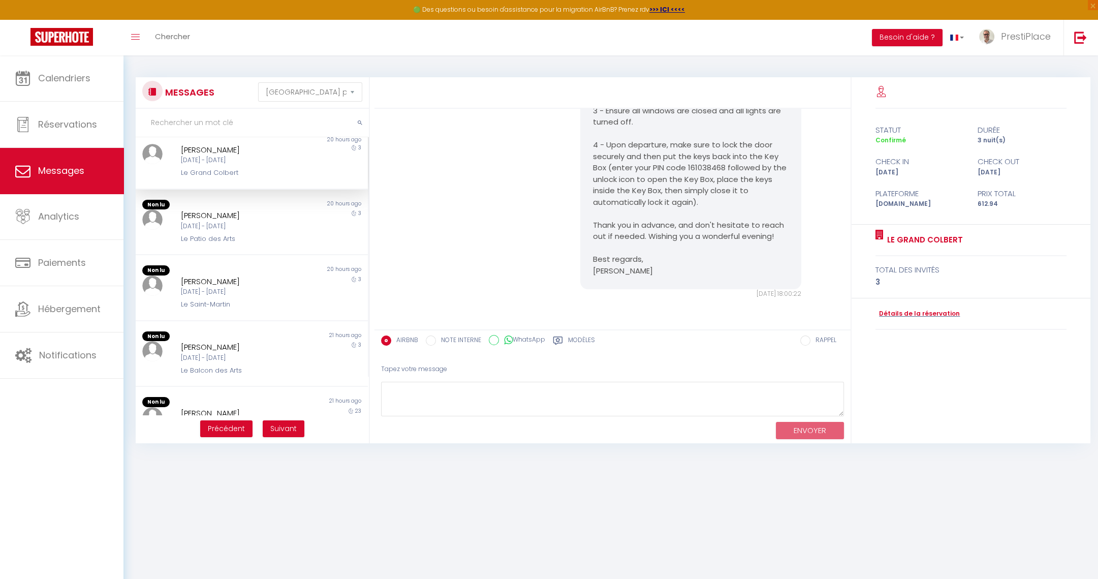
click at [264, 231] on div "Sandrine Muller Mar 07 Oct - Ven 10 Oct Le Patio des Arts" at bounding box center [242, 226] width 136 height 35
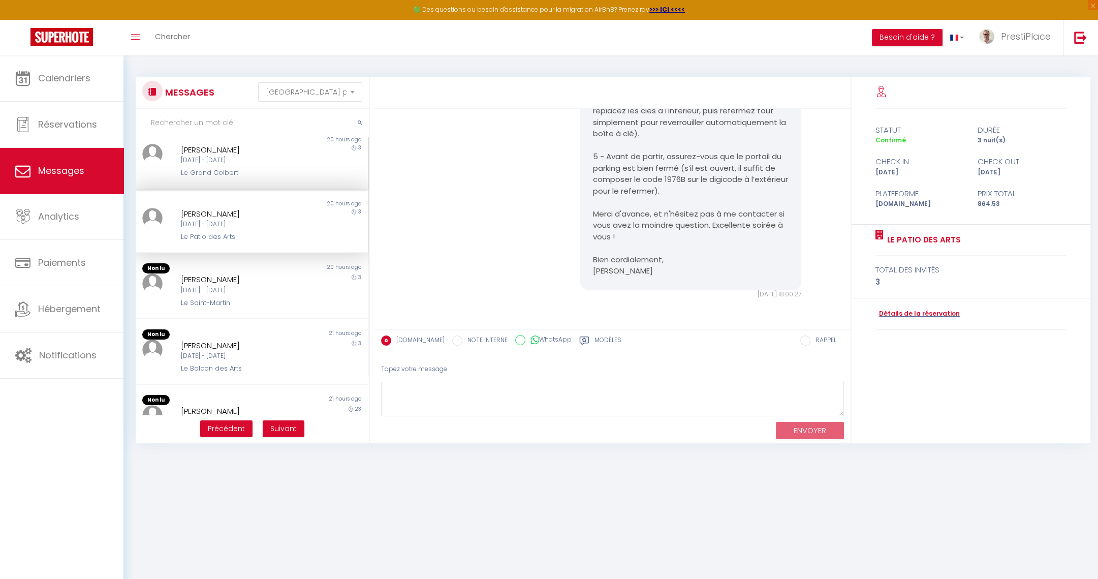
scroll to position [3551, 0]
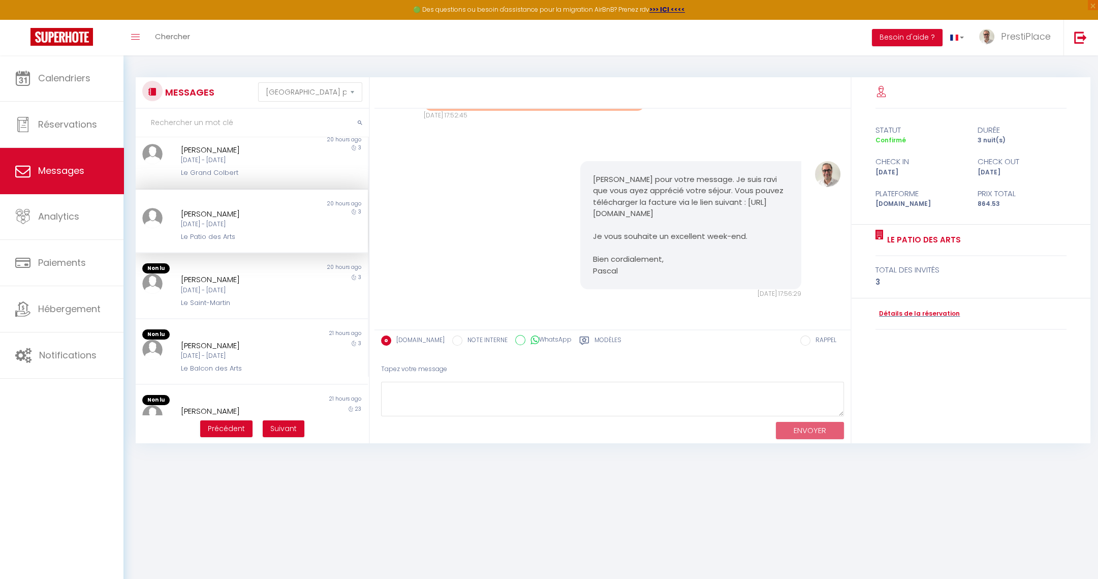
click at [254, 204] on div "20 hours ago" at bounding box center [310, 204] width 116 height 8
click at [243, 166] on div "Trevor Taylor Mer 08 Oct - Sam 11 Oct Le Grand Colbert" at bounding box center [242, 161] width 136 height 35
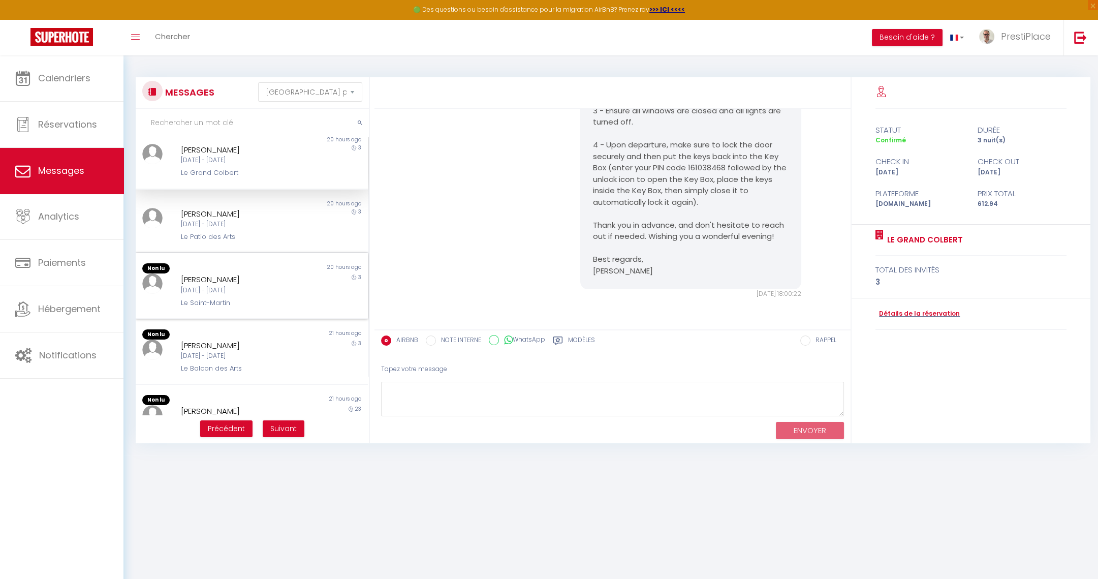
click at [210, 282] on div "Cheryl Soh" at bounding box center [242, 279] width 122 height 12
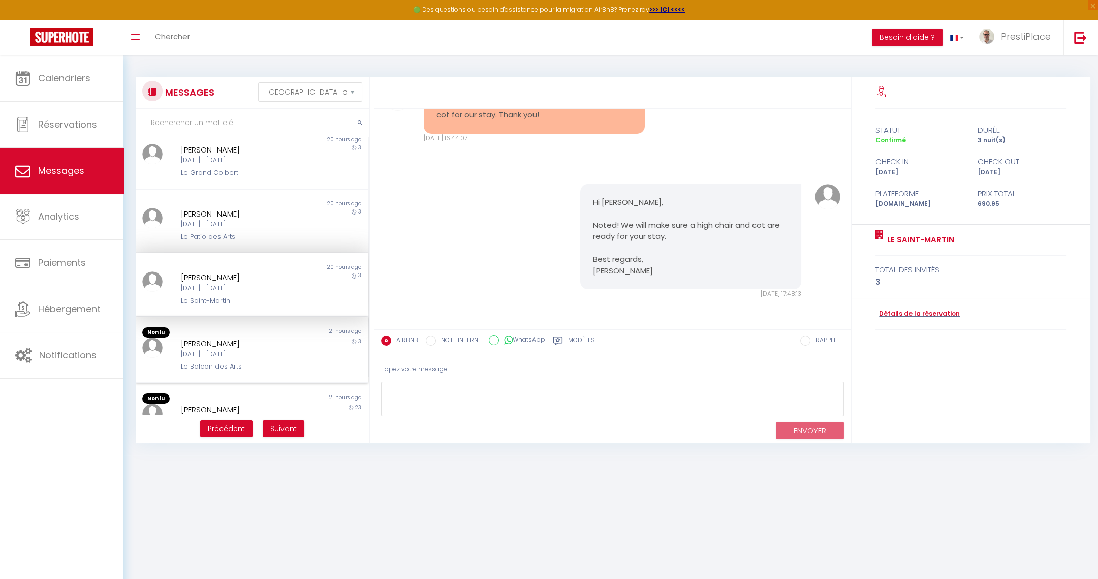
click at [225, 361] on div "Le Balcon des Arts" at bounding box center [242, 366] width 122 height 10
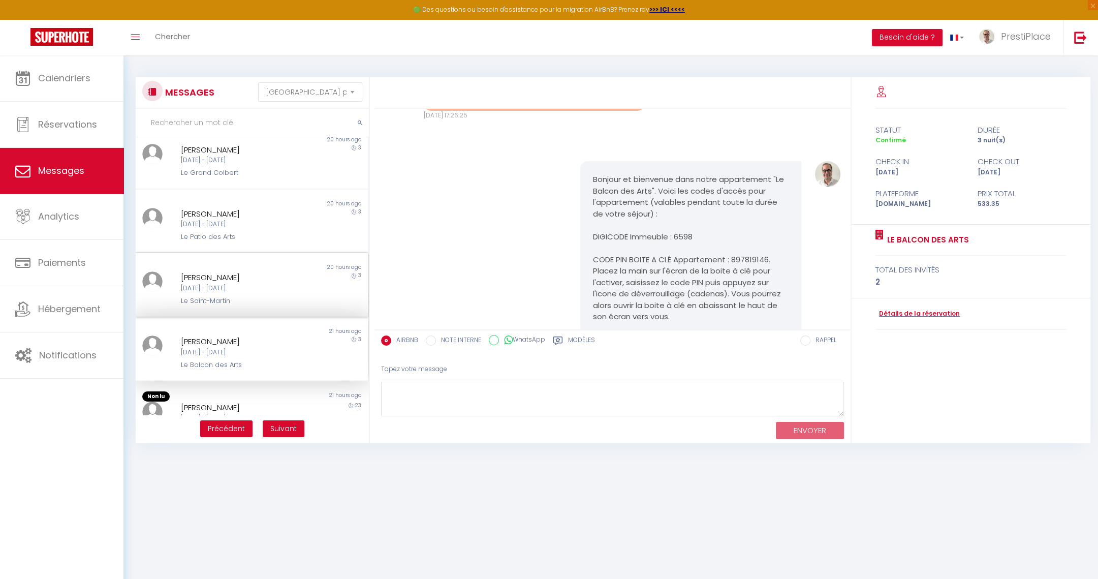
scroll to position [2785, 0]
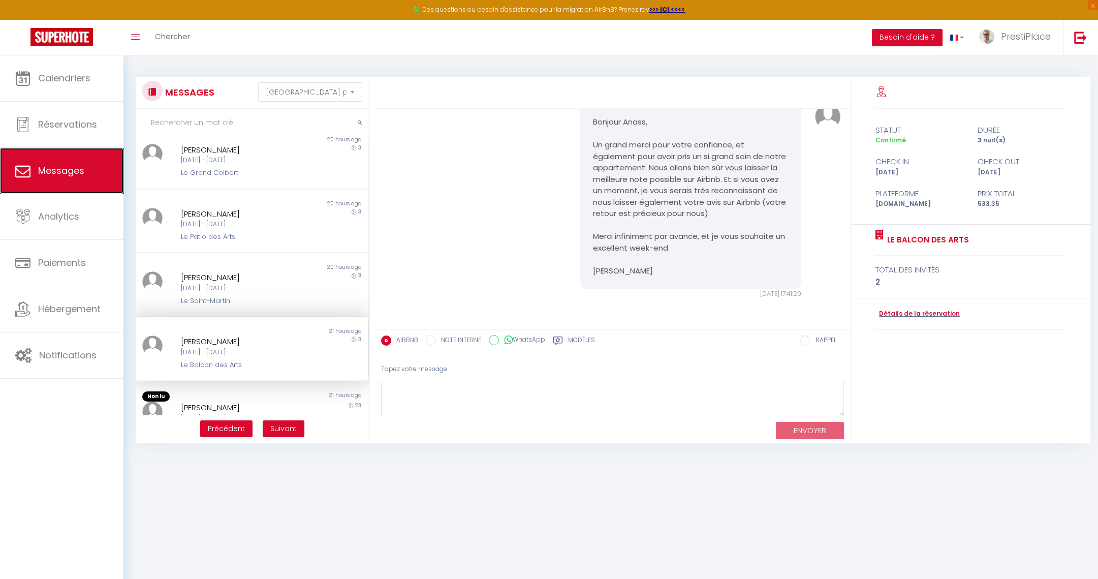
click at [62, 161] on link "Messages" at bounding box center [61, 171] width 123 height 46
click at [222, 434] on button "Précédent" at bounding box center [226, 428] width 52 height 17
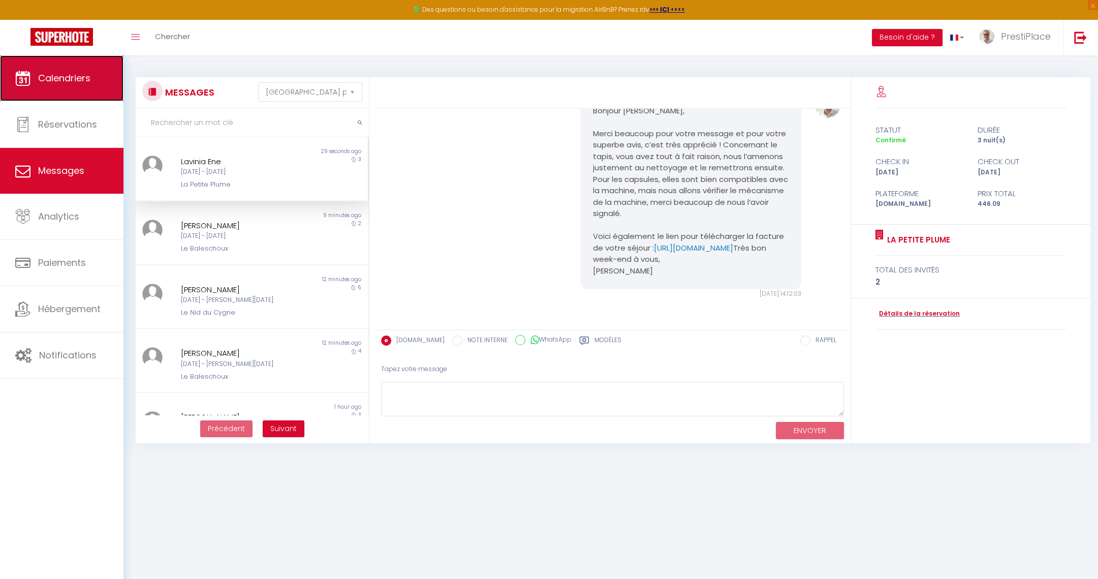
click at [57, 82] on span "Calendriers" at bounding box center [64, 78] width 52 height 13
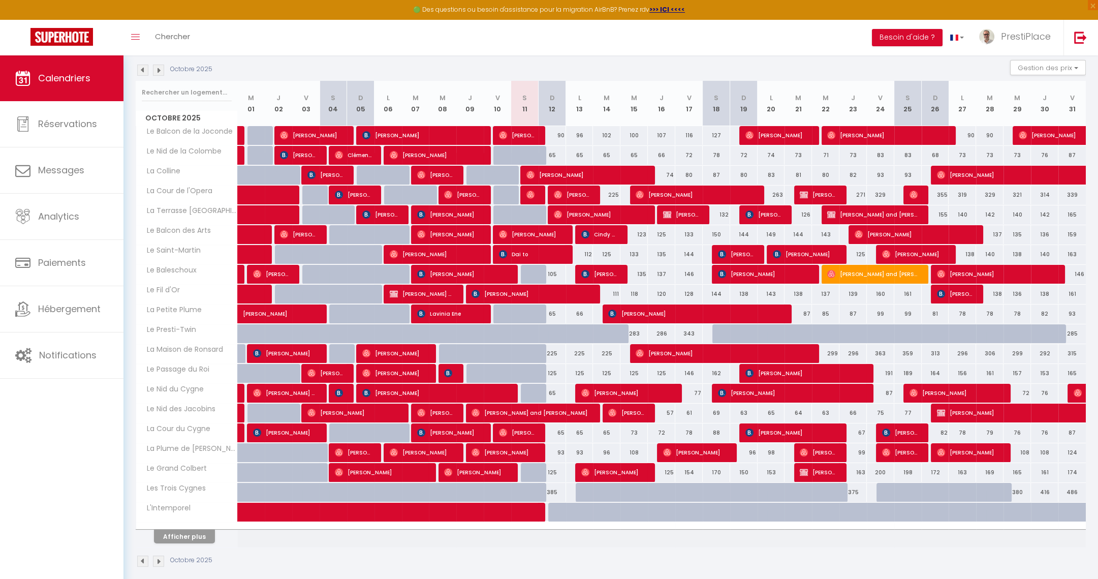
scroll to position [113, 0]
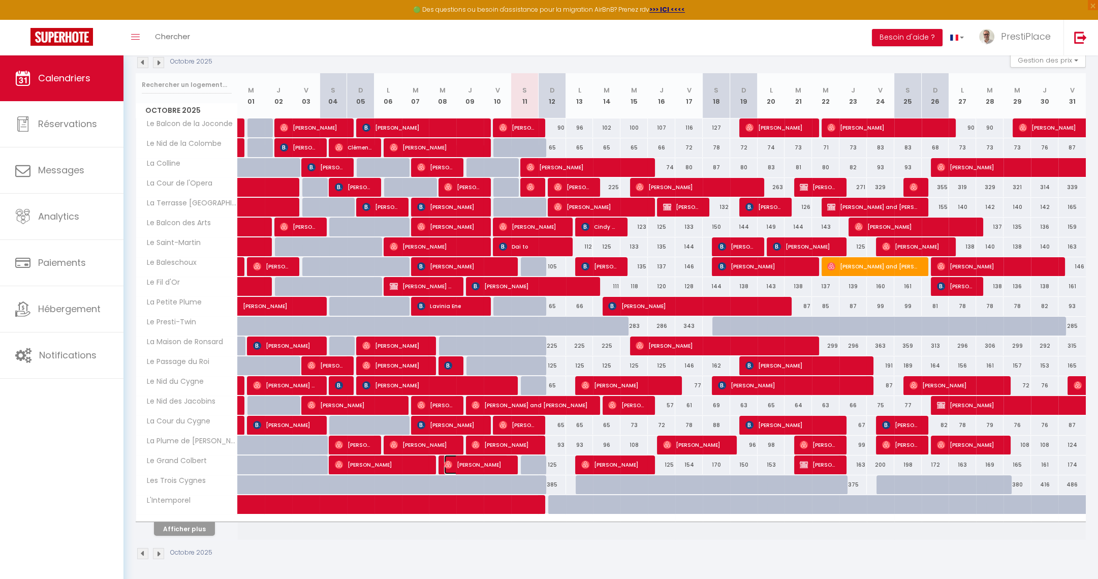
click at [486, 462] on span "Trevor Taylor" at bounding box center [476, 464] width 64 height 19
select select "OK"
select select "0"
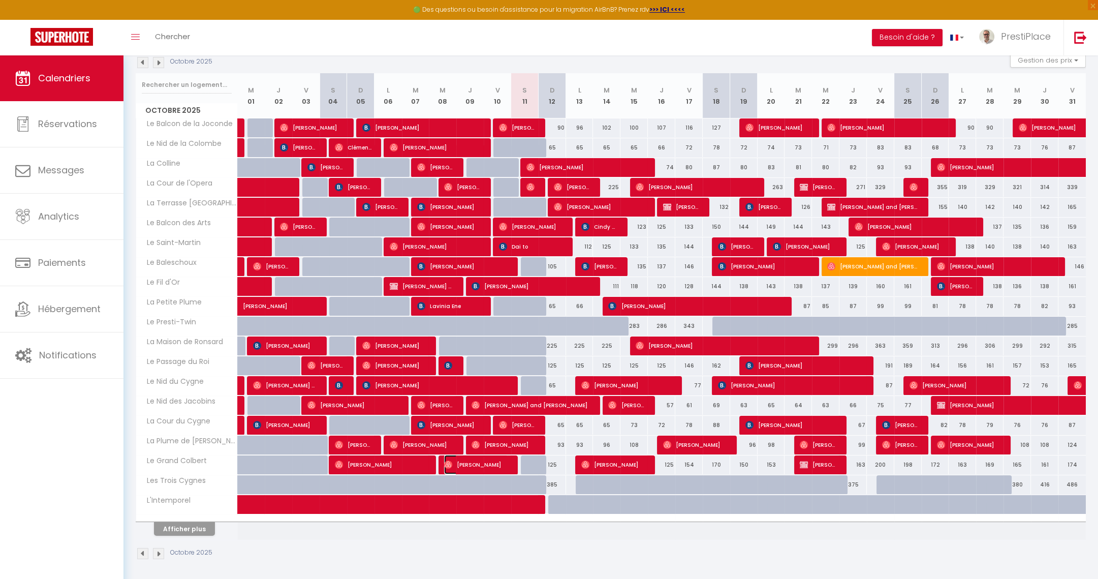
select select "1"
select select
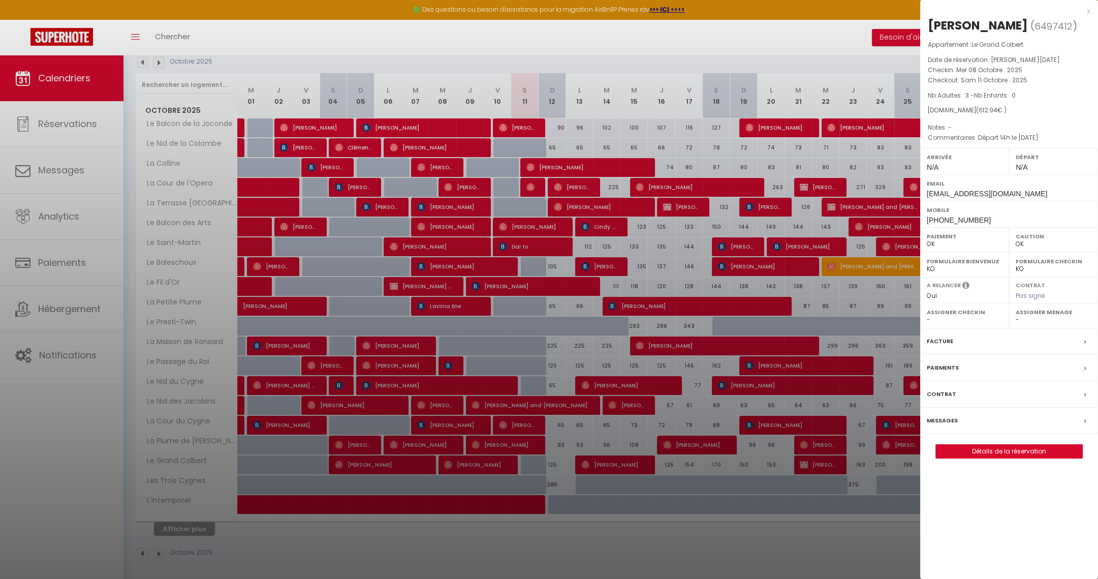
click at [941, 416] on label "Messages" at bounding box center [942, 420] width 31 height 11
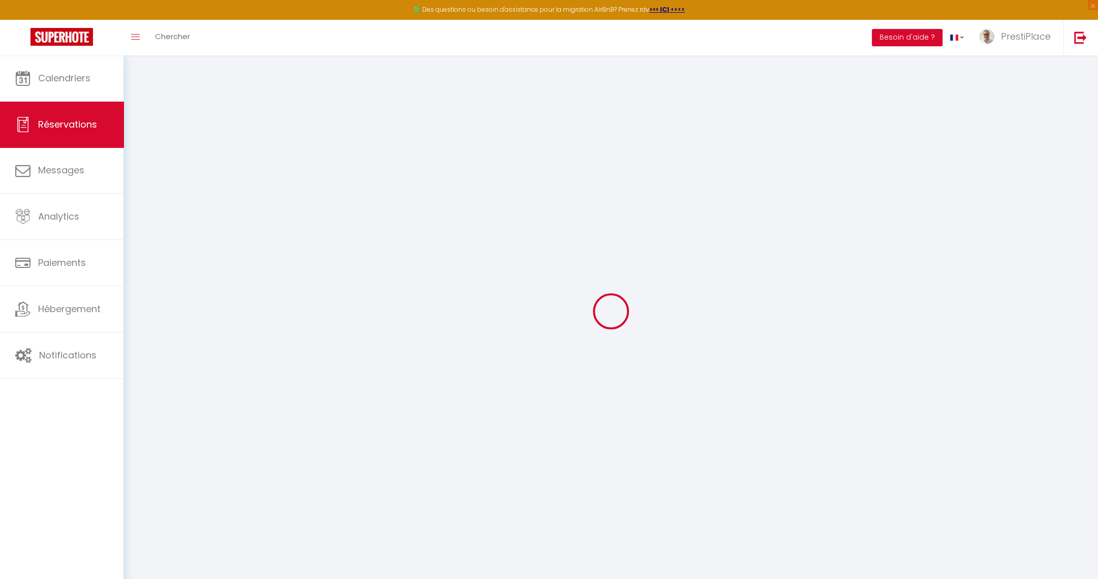
select select
checkbox input "false"
type textarea "Départ 14h le samedi 11/10"
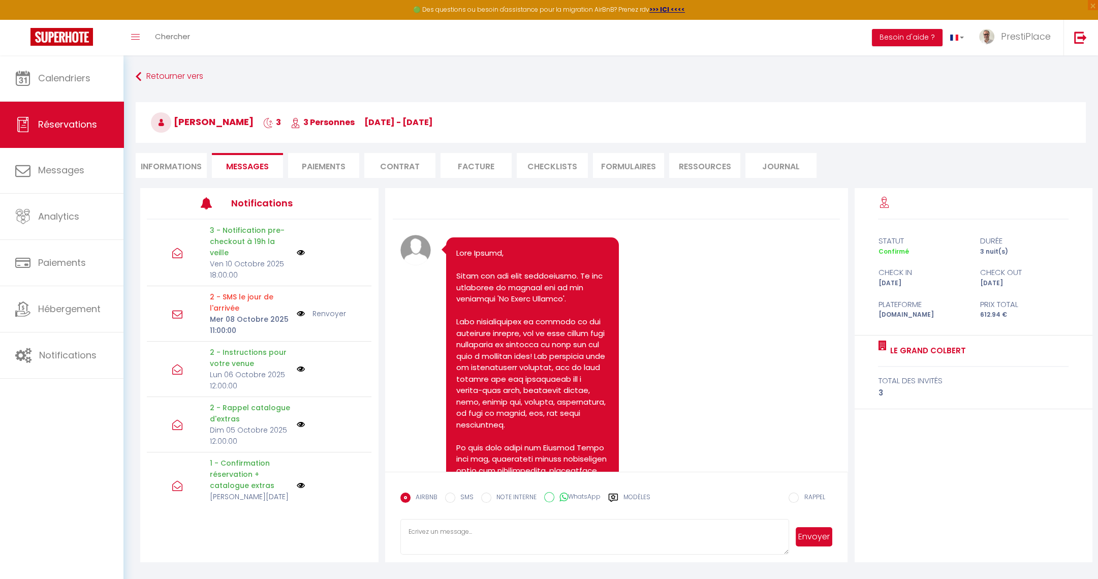
scroll to position [2495, 0]
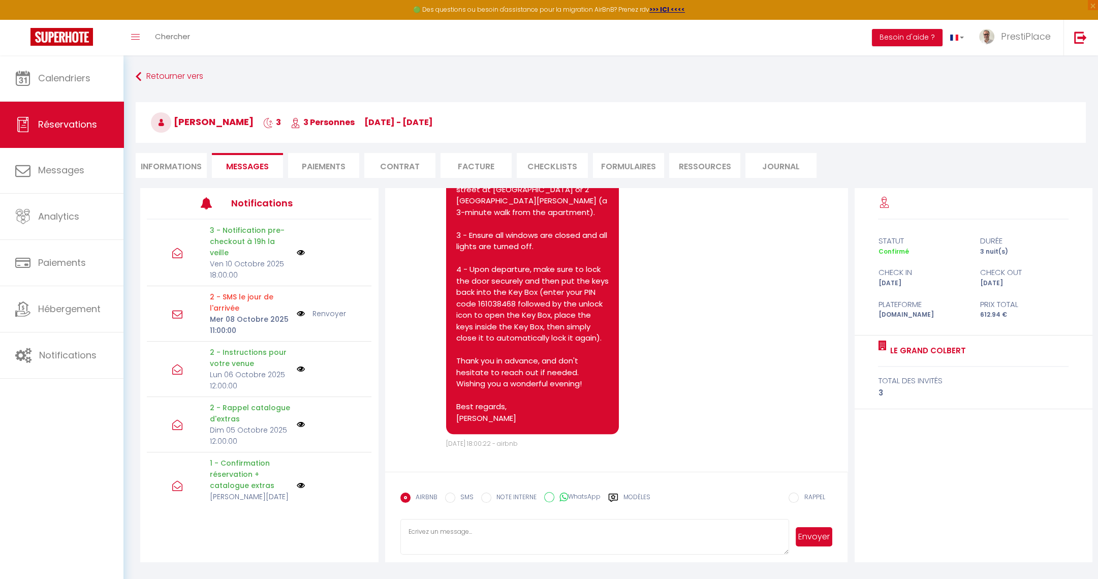
click at [174, 165] on li "Informations" at bounding box center [171, 165] width 71 height 25
select select
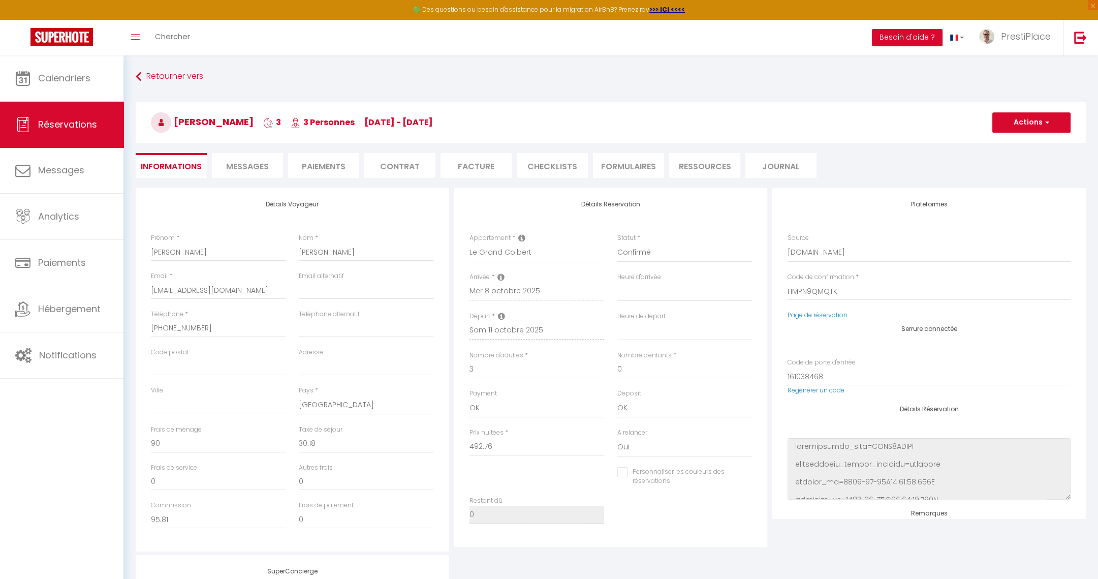
click at [256, 164] on span "Messages" at bounding box center [247, 167] width 43 height 12
select select
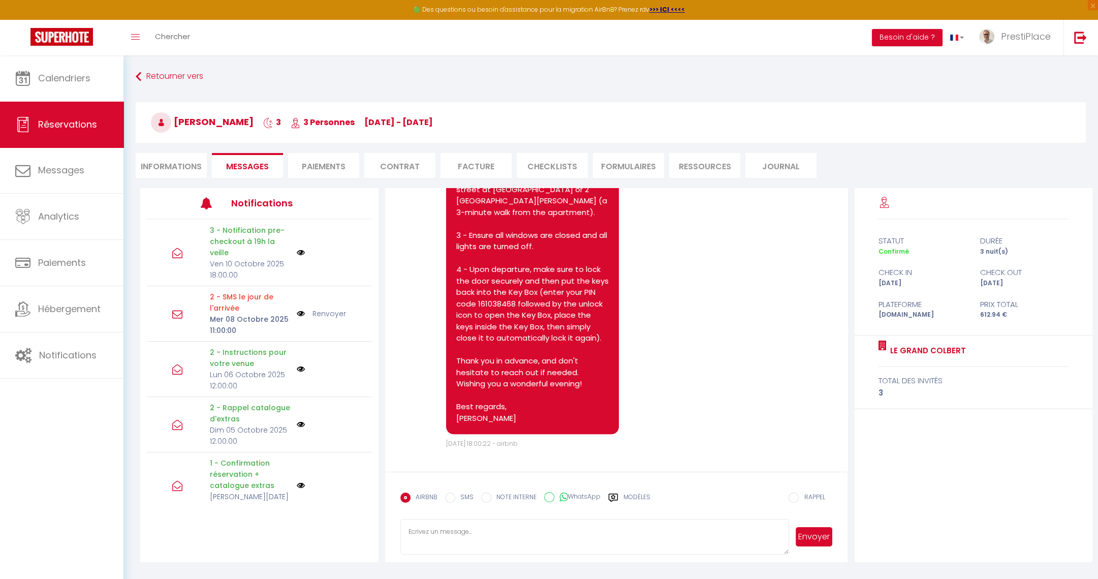
click at [180, 169] on li "Informations" at bounding box center [171, 165] width 71 height 25
select select
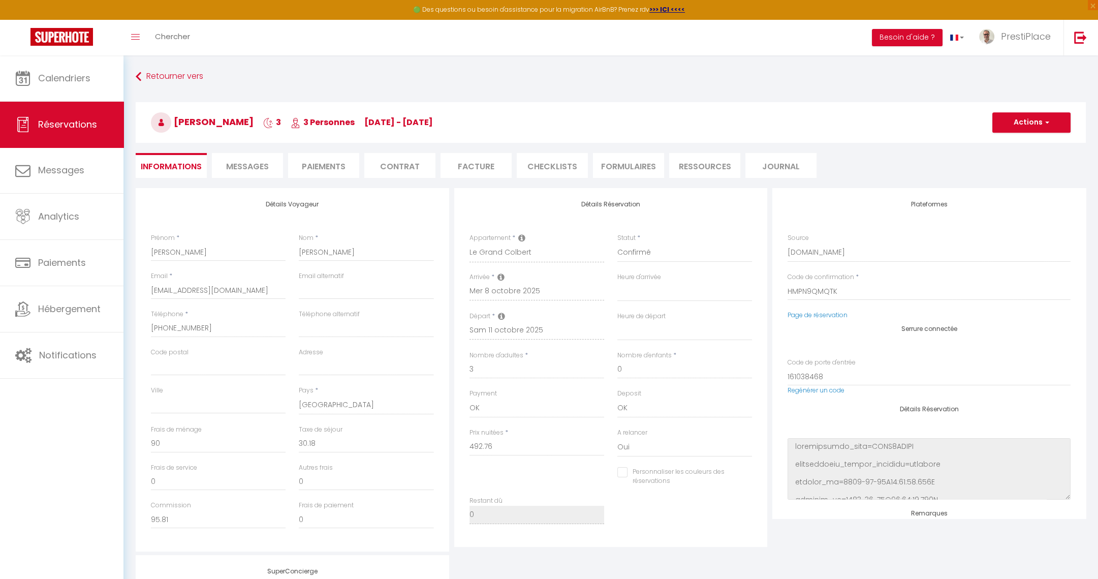
select select
checkbox input "false"
click at [816, 309] on div "Code de confirmation * HMPN9QMQTK" at bounding box center [929, 291] width 296 height 38
click at [814, 313] on link "Page de réservation" at bounding box center [818, 314] width 60 height 9
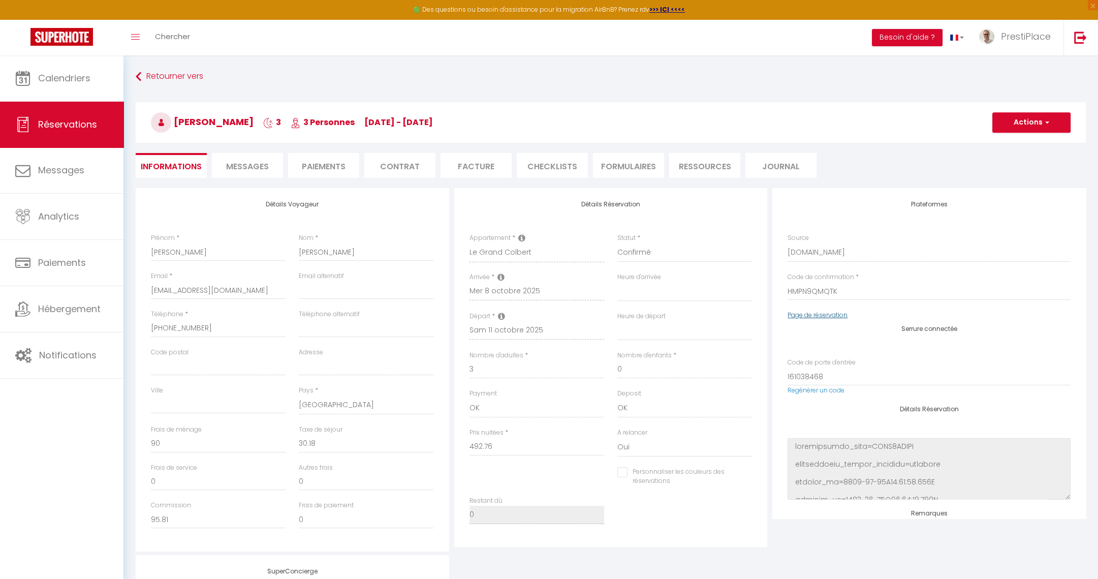
select select
checkbox input "false"
select select
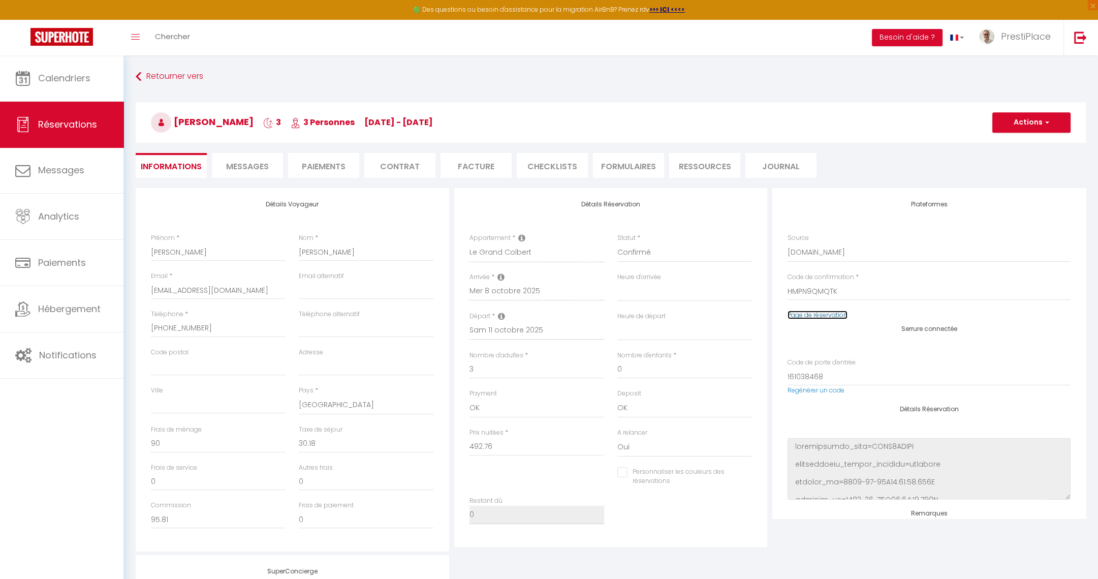
checkbox input "false"
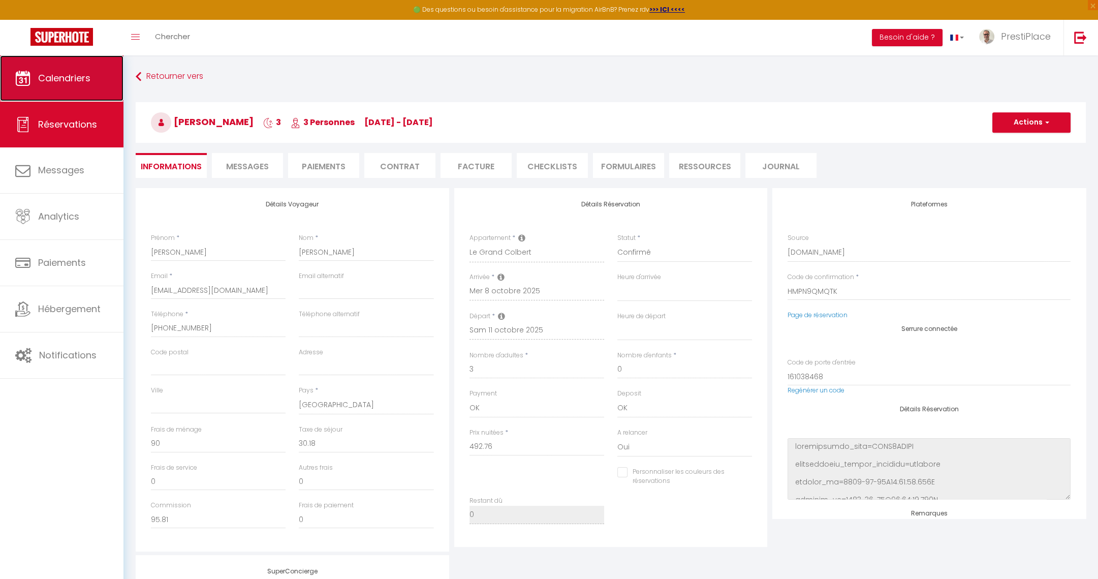
click at [51, 92] on link "Calendriers" at bounding box center [61, 78] width 123 height 46
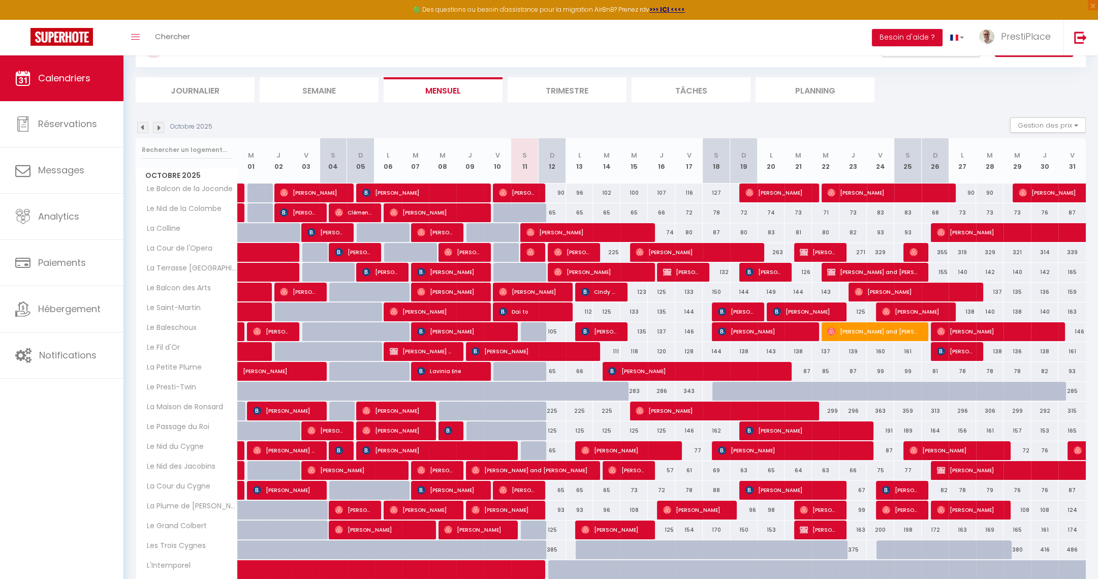
scroll to position [76, 0]
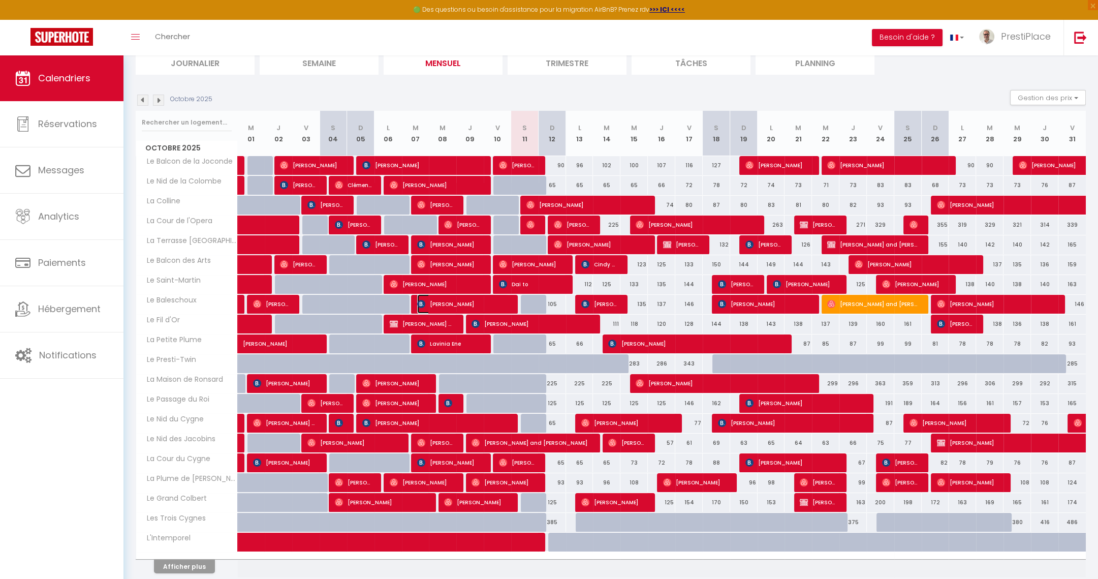
click at [467, 301] on span "Brian Risbæk" at bounding box center [462, 303] width 91 height 19
select select "OK"
select select "0"
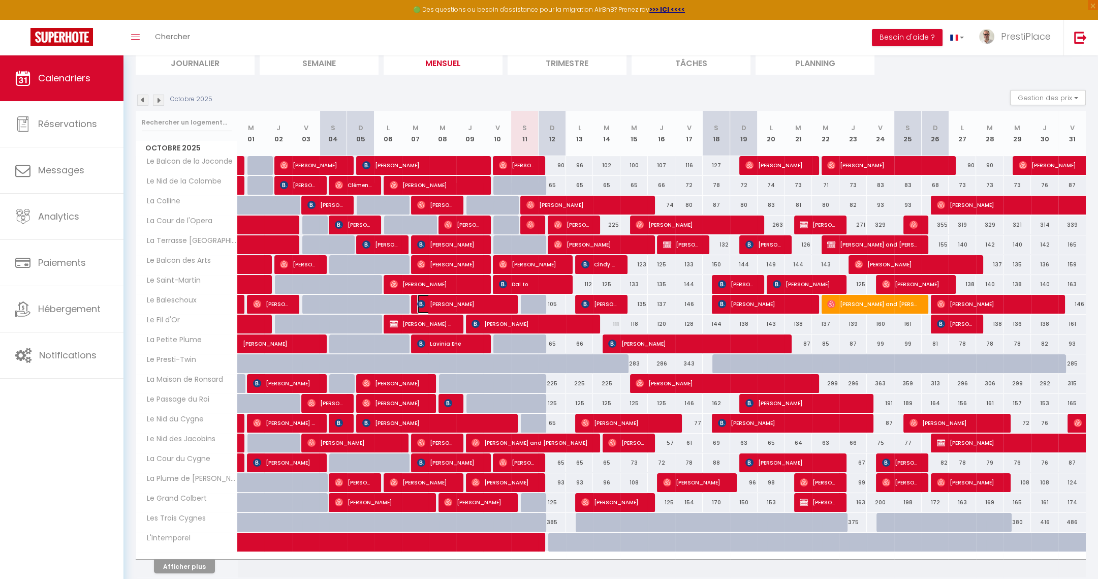
select select "1"
select select
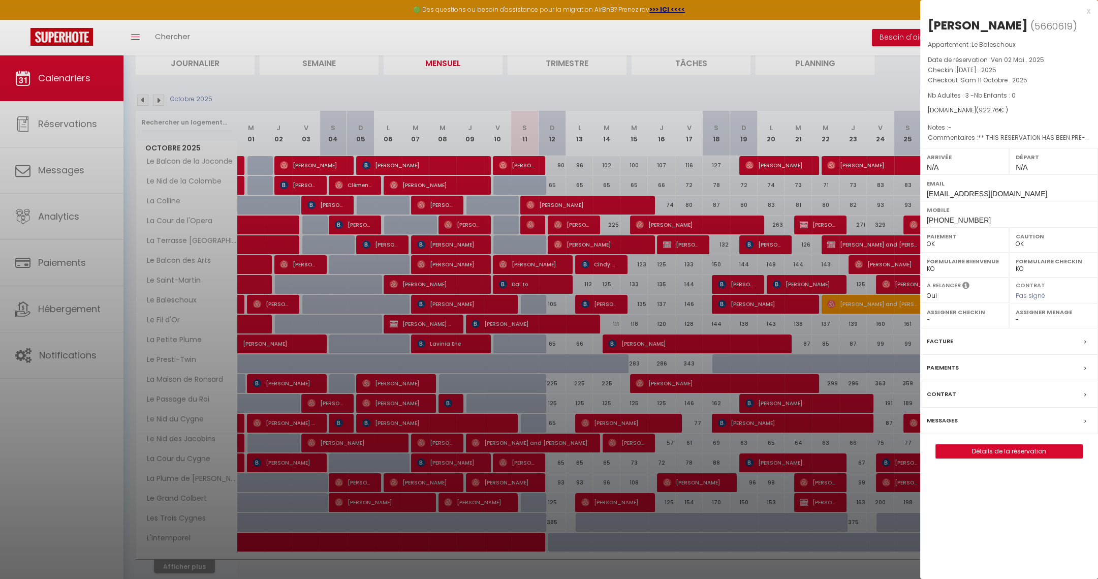
click at [941, 417] on label "Messages" at bounding box center [942, 420] width 31 height 11
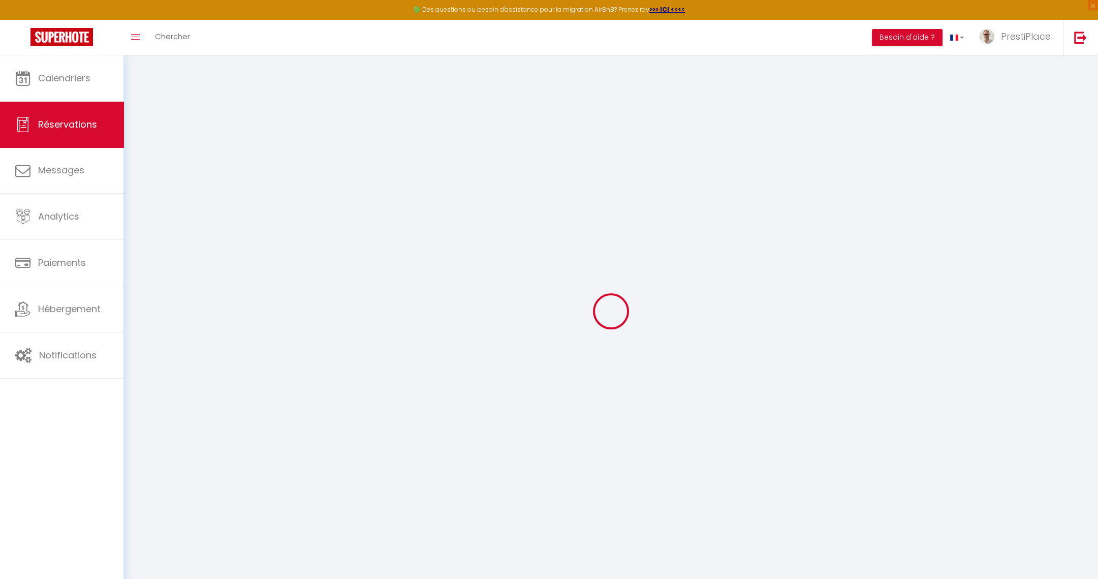
type input "Brian"
type input "Risbæk"
type input "brisba.540626@guest.booking.com"
type input "+4540309103"
type input "8270"
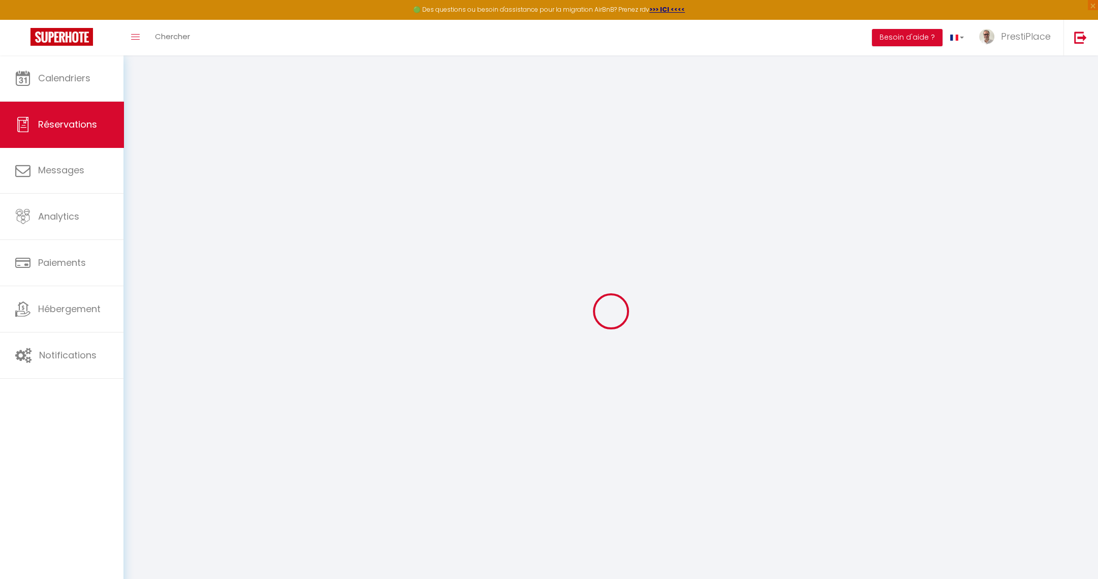
type input "Skåde Søpark 19"
type input "Højbjerg"
select select "DK"
type input "16"
type input "150.14"
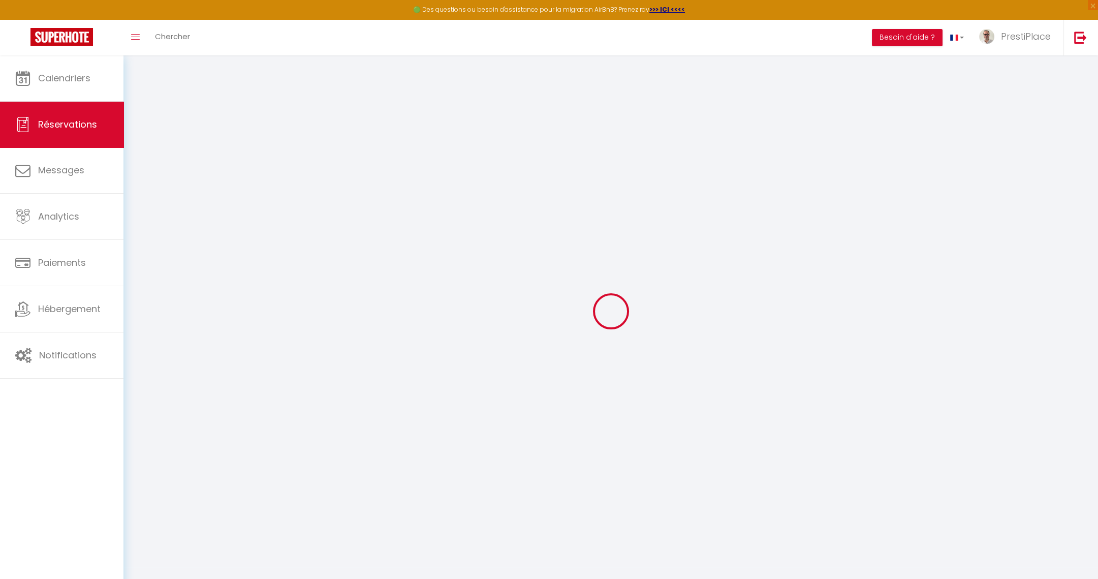
type input "12.92"
select select "13550"
select select "1"
select select
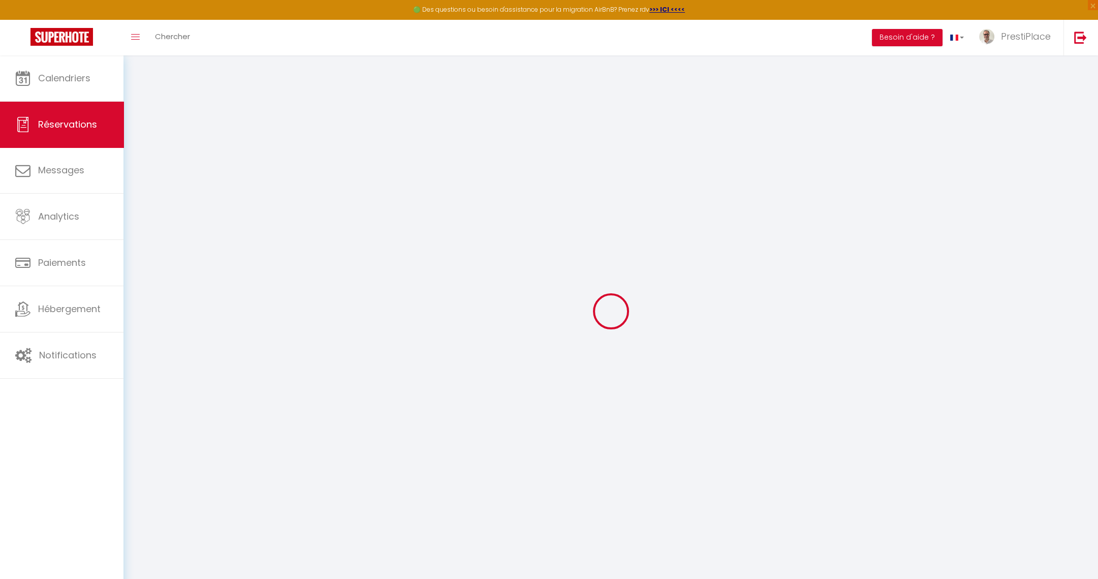
type input "3"
select select "12"
select select "15"
type input "791.2"
checkbox input "false"
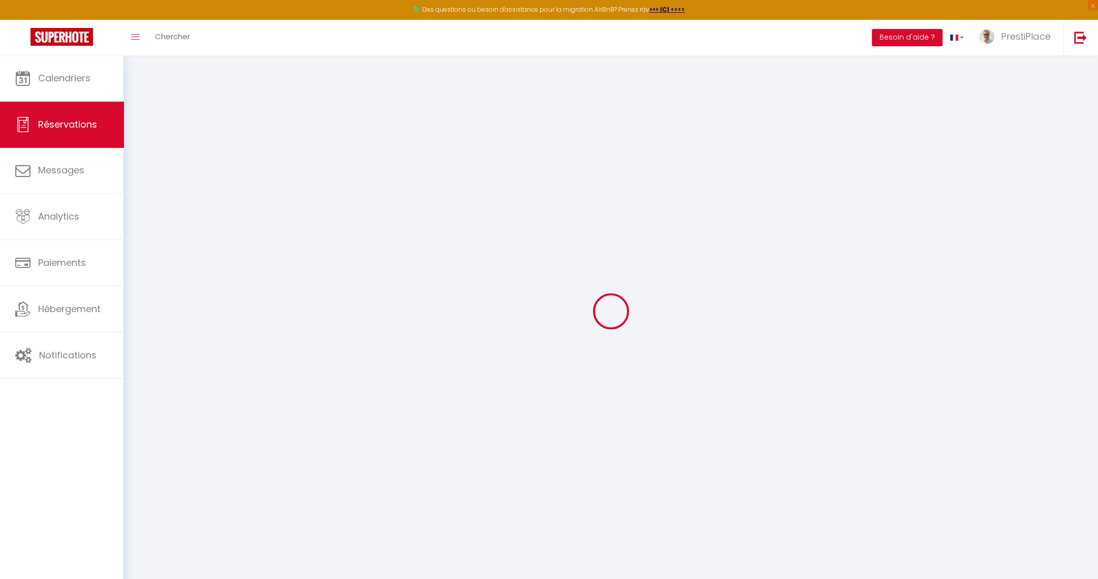
type input "0"
select select "2"
type input "0"
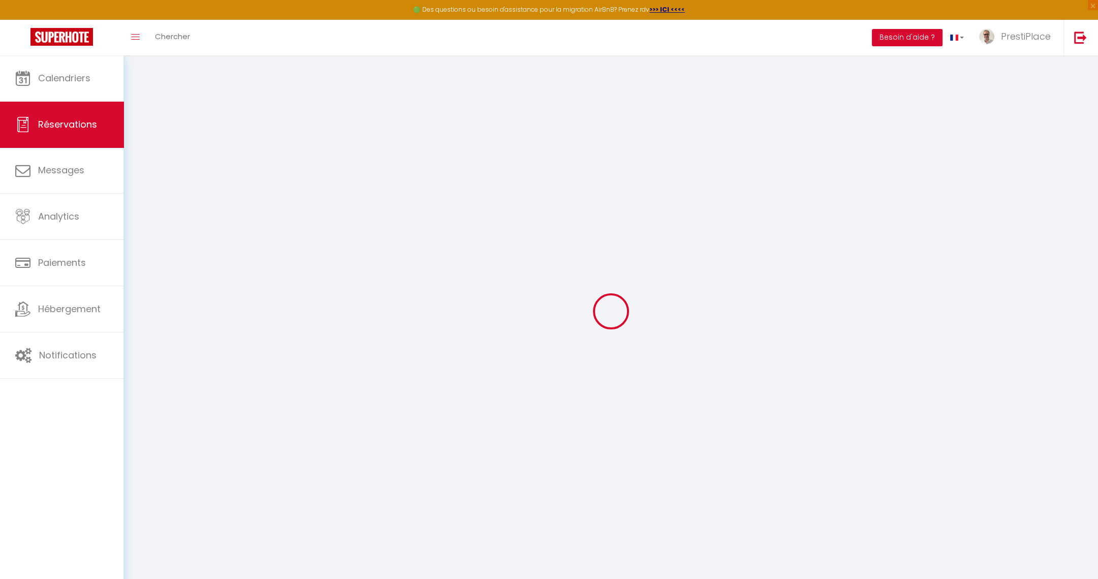
select select
checkbox input "false"
select select
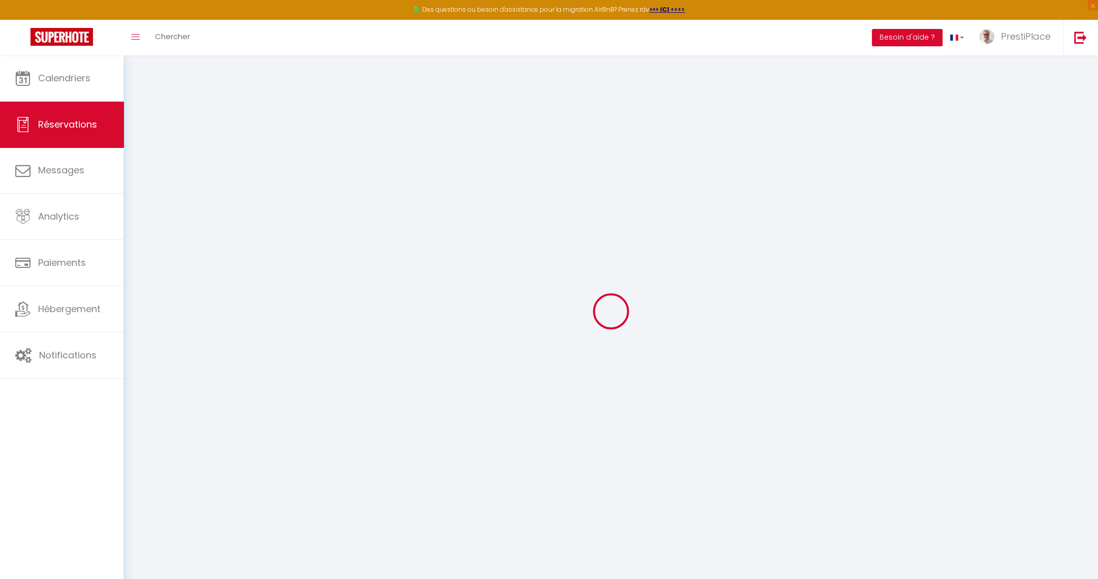
checkbox input "false"
select select
checkbox input "false"
type \ "** THIS RESERVATION HAS BEEN PRE-PAID ** BOOKING NOTE : Payment charge is EUR 1…"
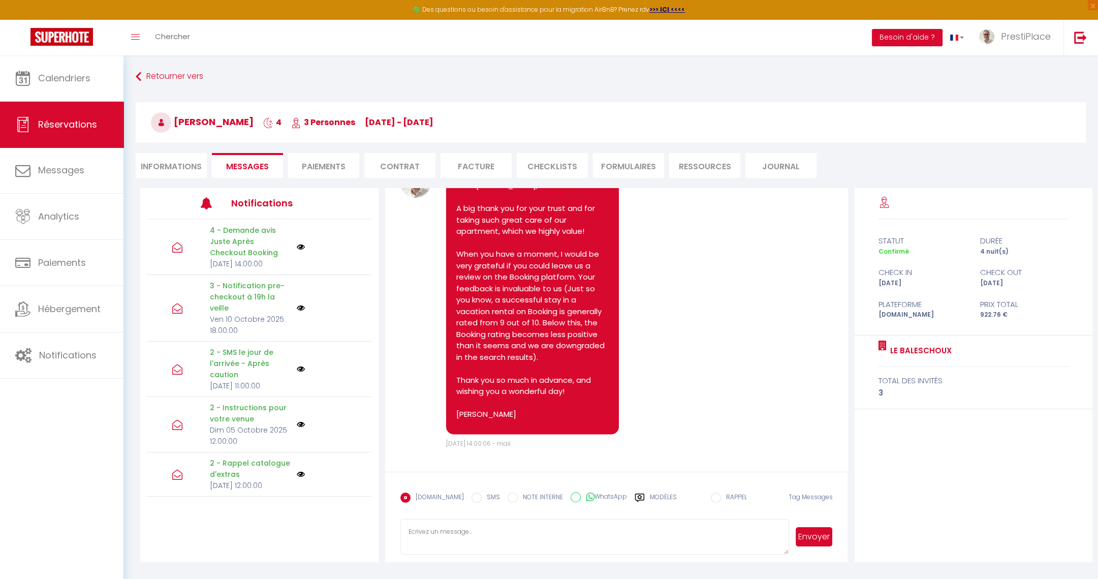
scroll to position [2993, 0]
click at [67, 81] on span "Calendriers" at bounding box center [64, 78] width 52 height 13
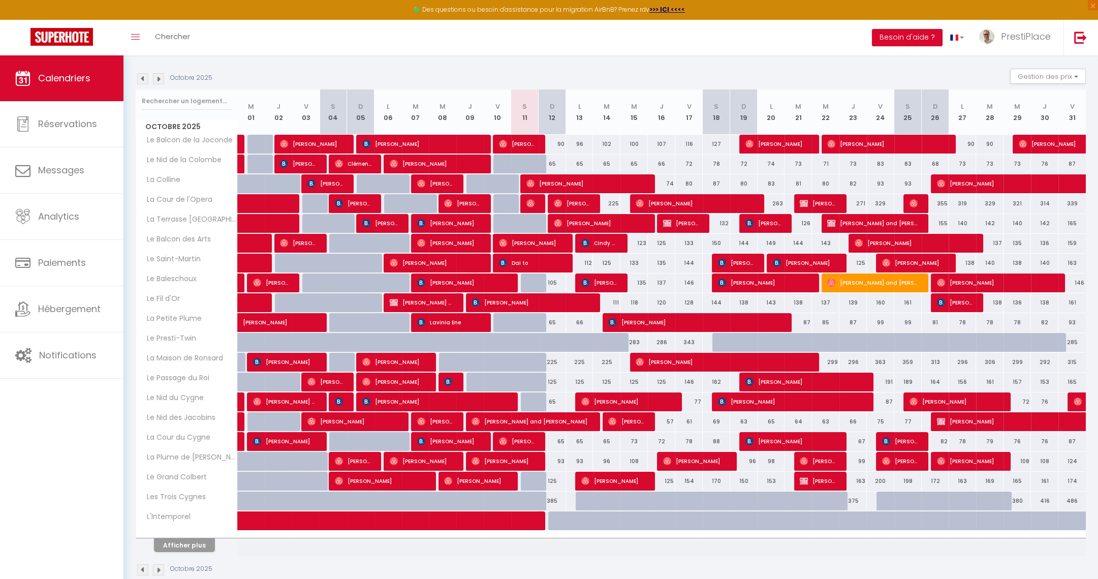
scroll to position [113, 0]
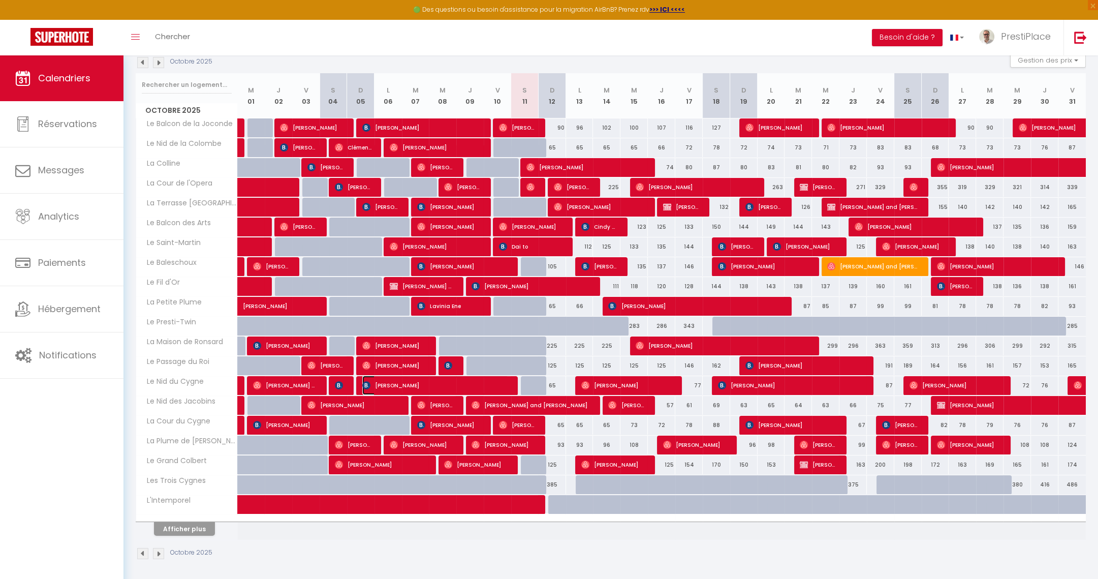
click at [436, 381] on span "Sabine Ohlendorf-Hirsch" at bounding box center [435, 384] width 146 height 19
select select "OK"
select select "0"
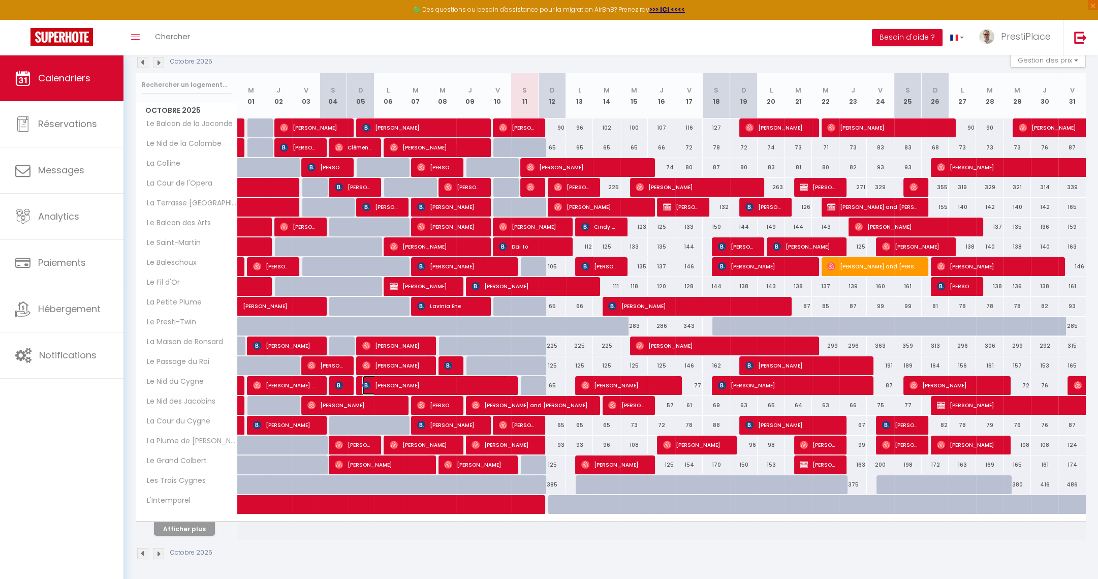
select select "1"
select select
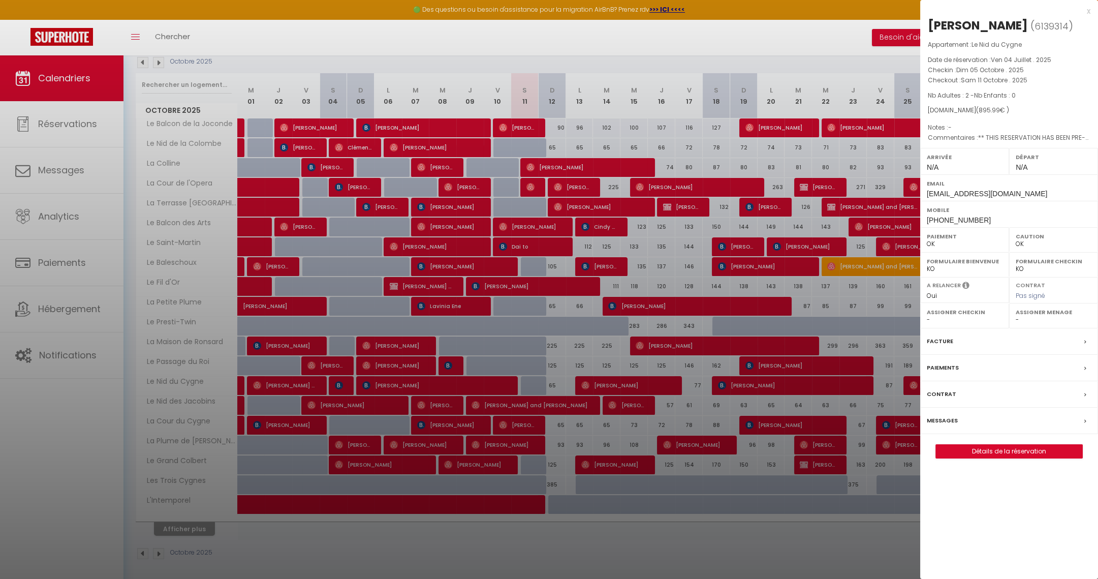
click at [606, 554] on div at bounding box center [549, 289] width 1098 height 579
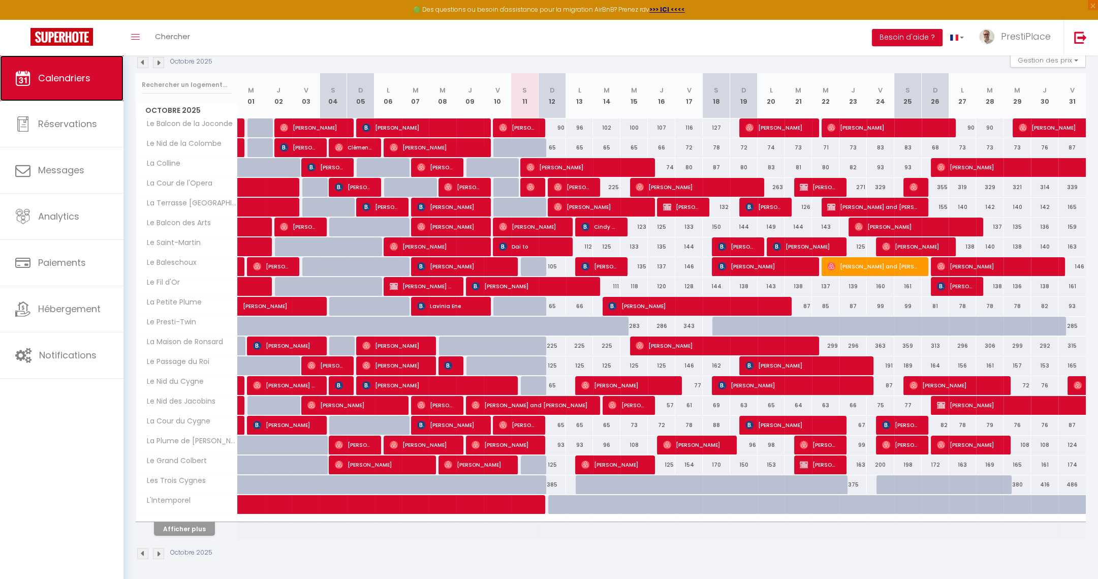
click at [77, 84] on span "Calendriers" at bounding box center [64, 78] width 52 height 13
click at [58, 85] on link "Calendriers" at bounding box center [61, 78] width 123 height 46
click at [281, 386] on span "Martine and Martin Xavier" at bounding box center [285, 384] width 64 height 19
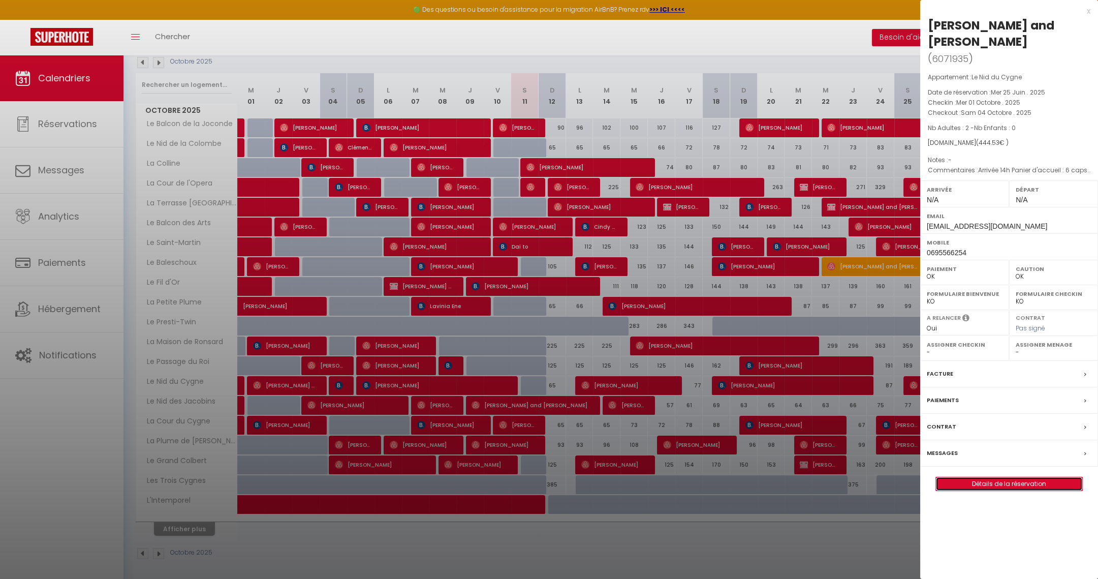
click at [989, 477] on link "Détails de la réservation" at bounding box center [1009, 483] width 146 height 13
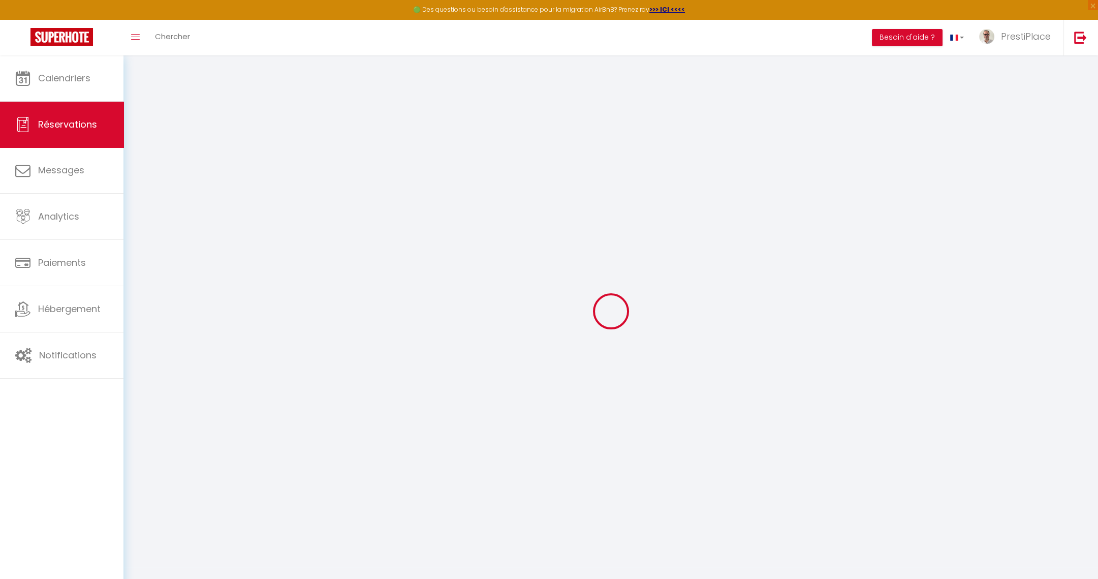
select select
checkbox input "false"
select select
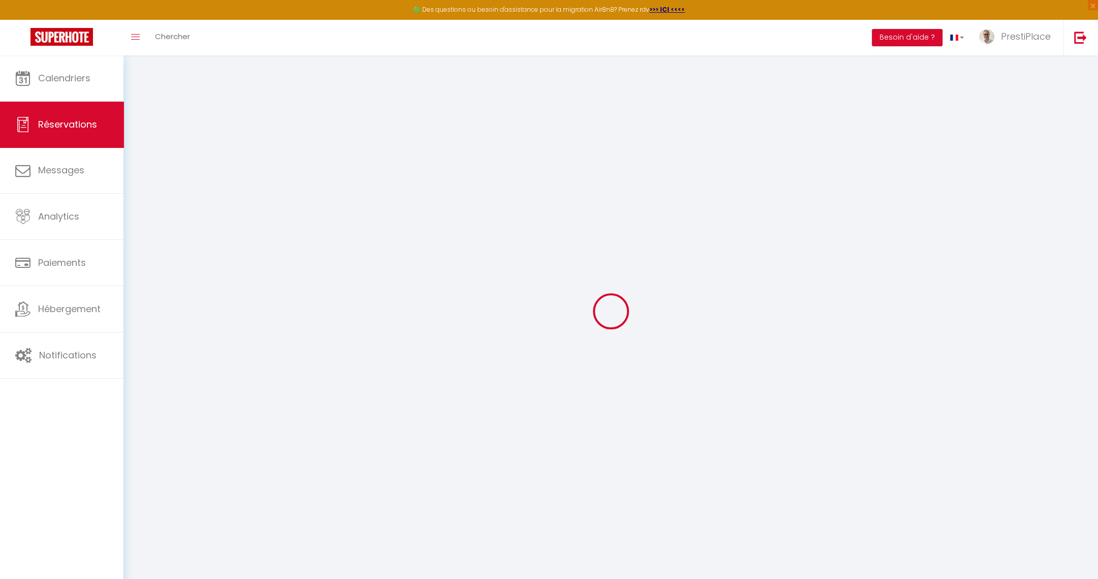
checkbox input "false"
type textarea "Arrivée 14h Panier d'accueil : 6 capsules nespresso, 6 sachets de thé, 6 petits…"
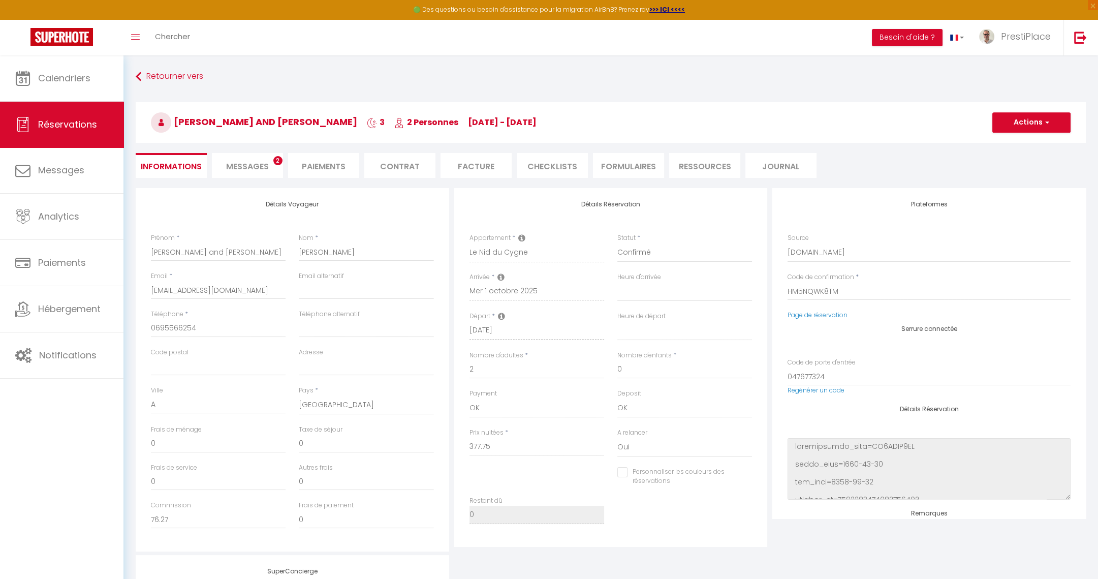
type input "46"
type input "20.78"
select select
checkbox input "false"
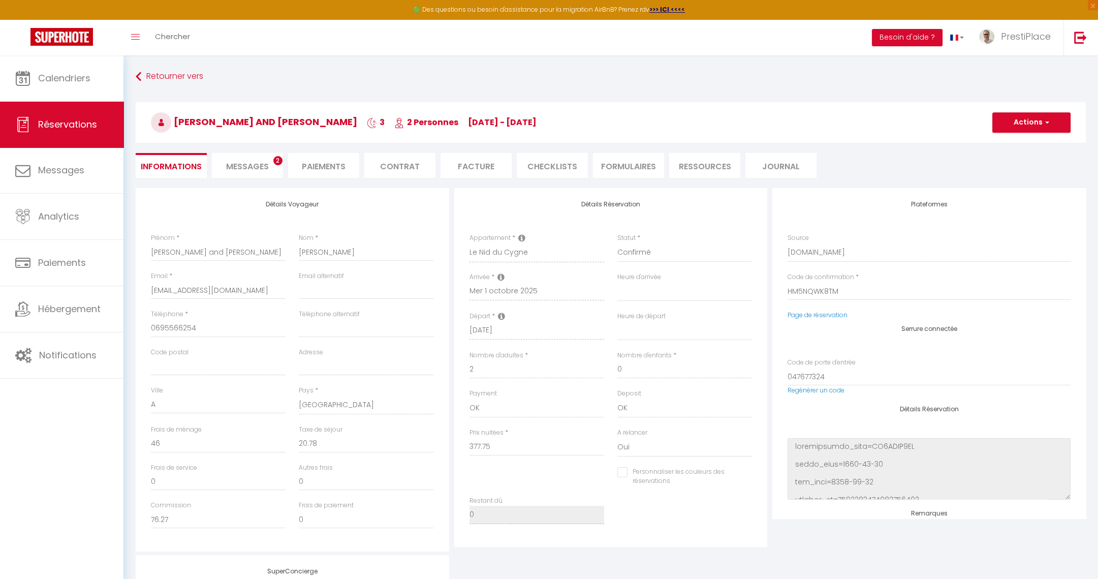
select select
checkbox input "false"
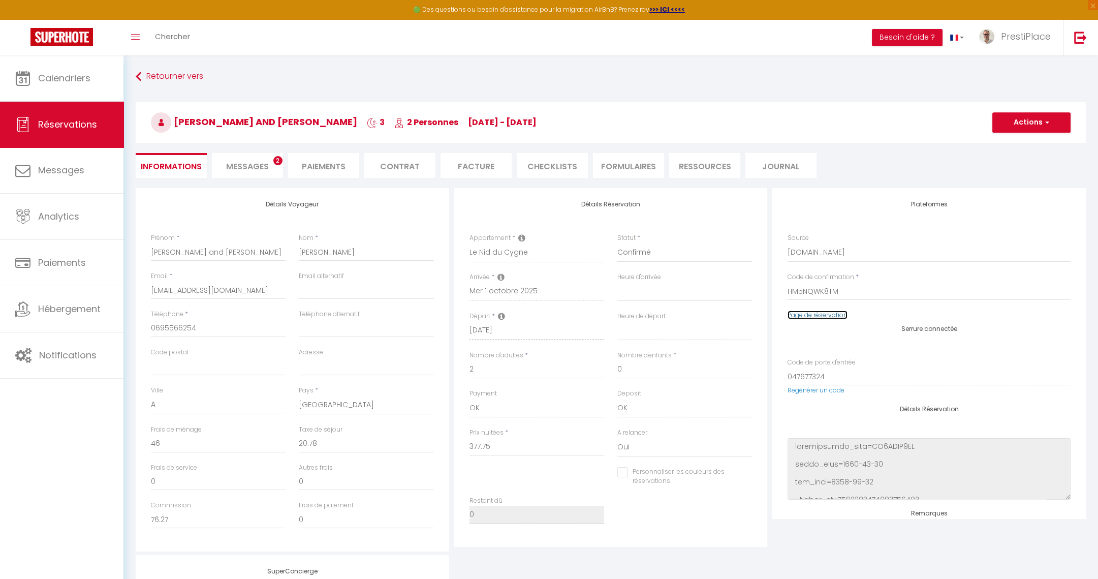
click at [829, 315] on link "Page de réservation" at bounding box center [818, 314] width 60 height 9
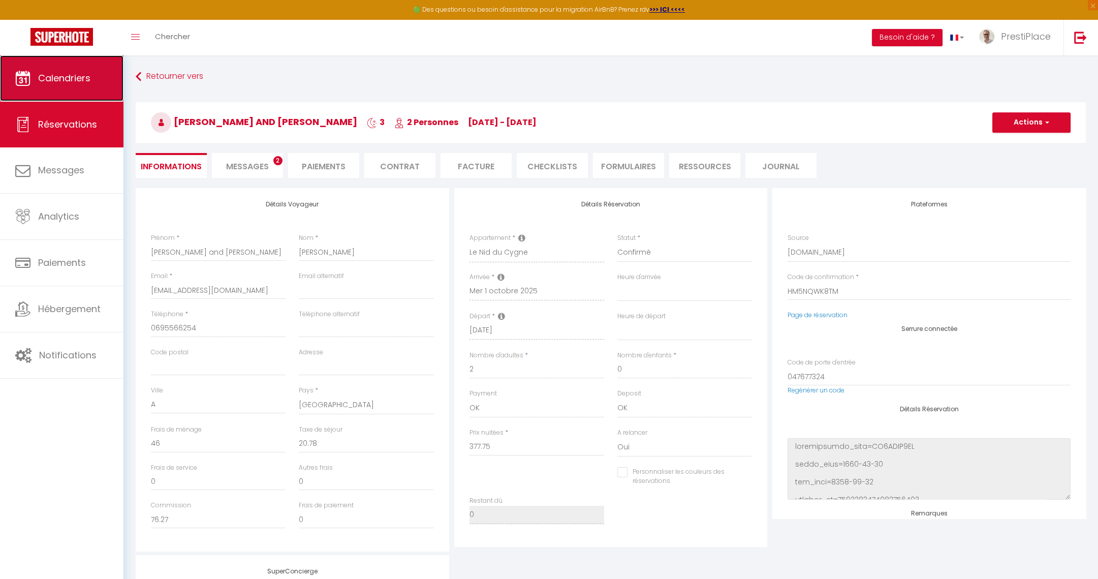
click at [57, 81] on span "Calendriers" at bounding box center [64, 78] width 52 height 13
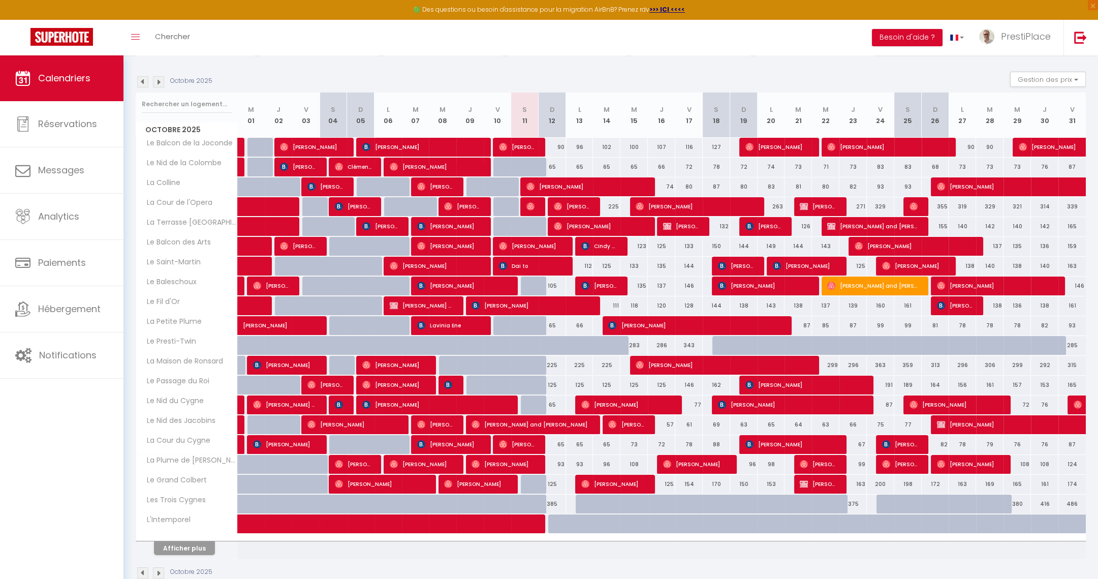
scroll to position [113, 0]
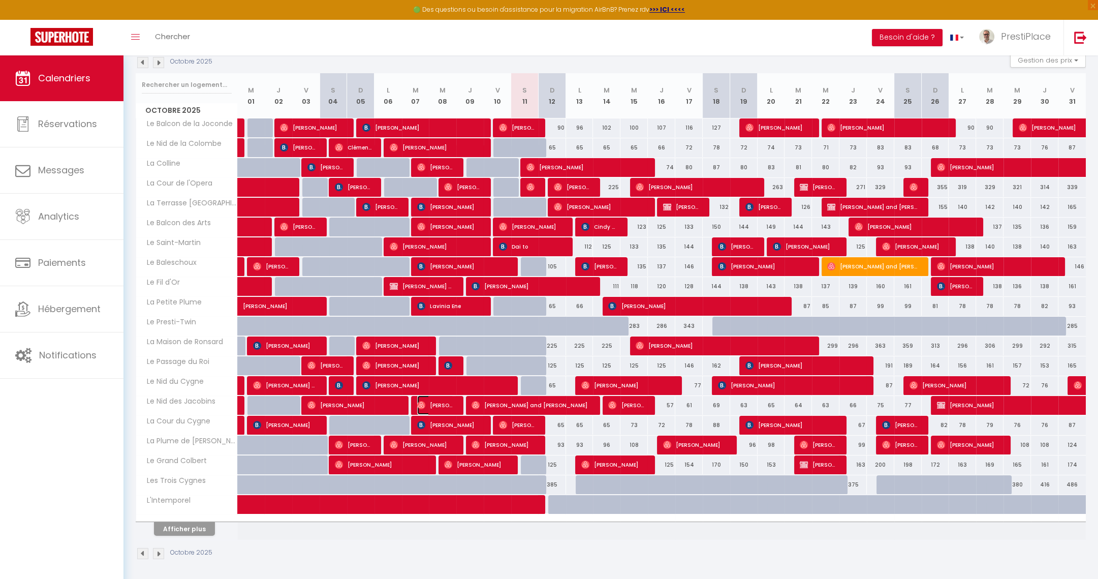
click at [442, 401] on span "Sofía Naser" at bounding box center [435, 404] width 37 height 19
select select "OK"
select select "0"
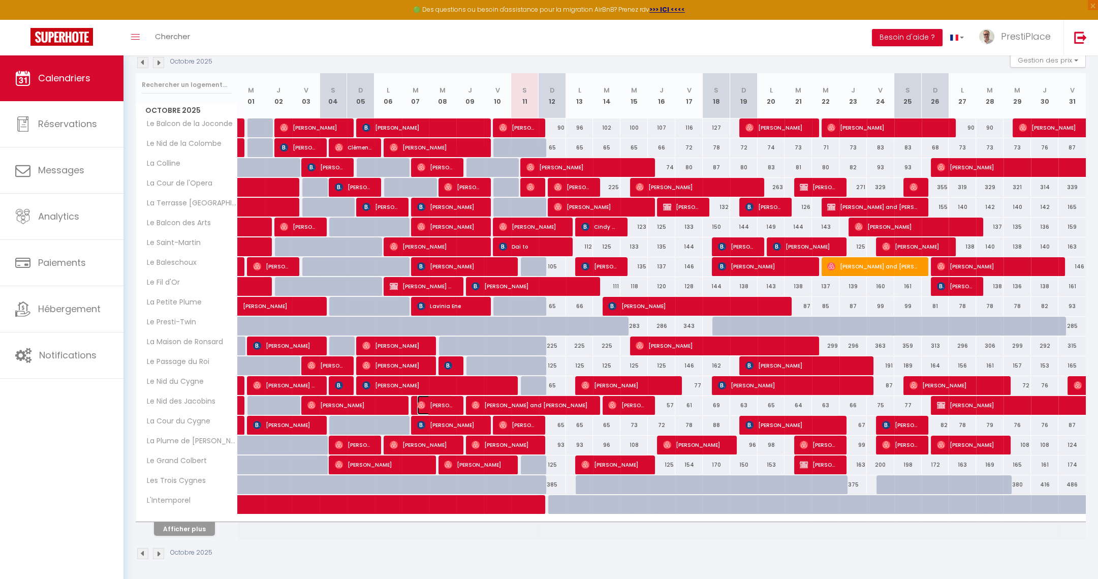
select select "1"
select select
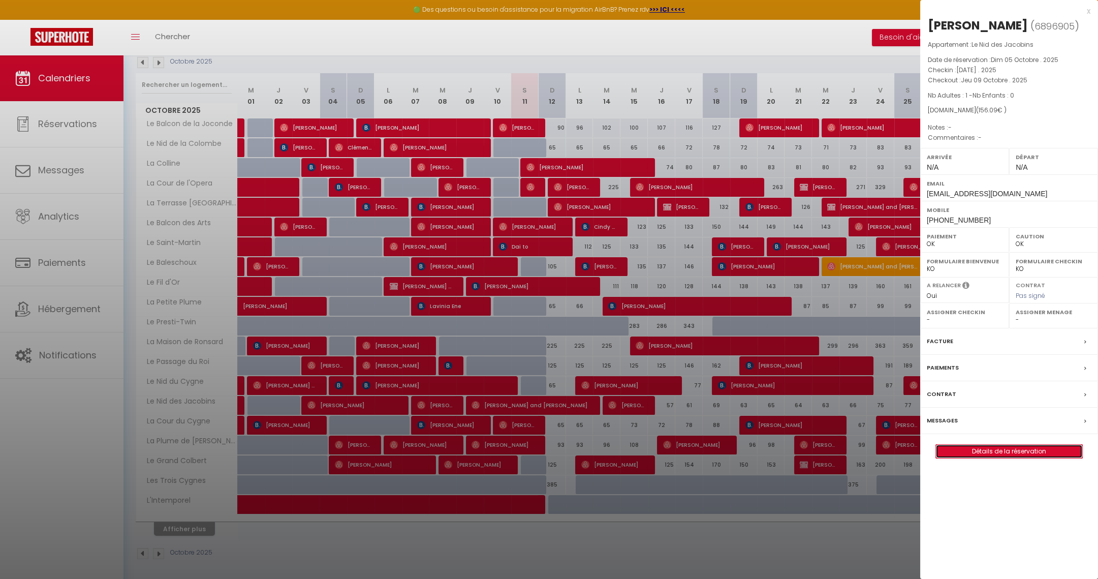
click at [1008, 453] on link "Détails de la réservation" at bounding box center [1009, 451] width 146 height 13
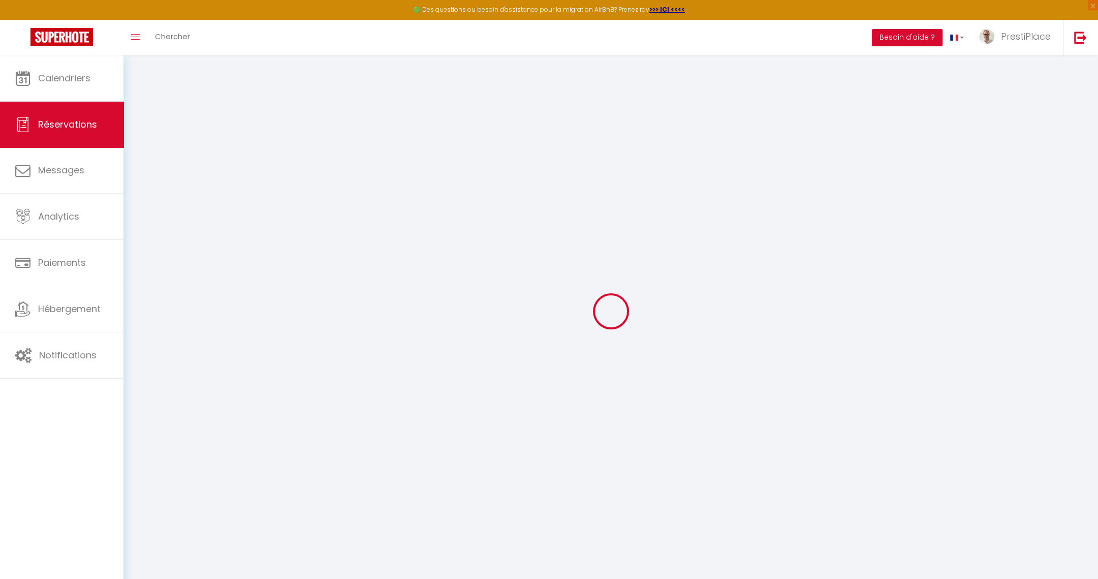
select select
checkbox input "false"
select select
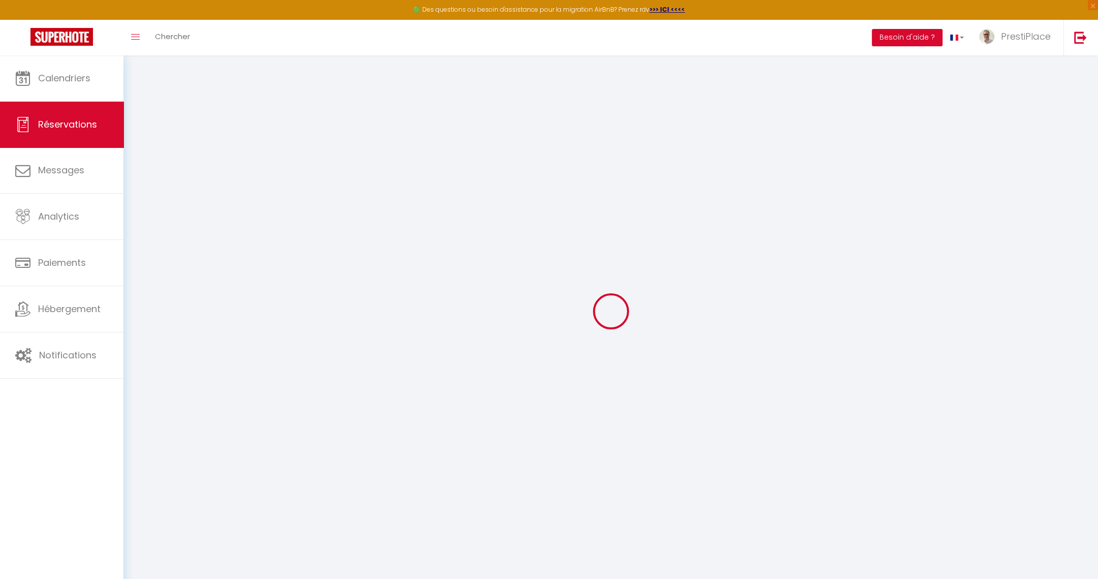
select select
checkbox input "false"
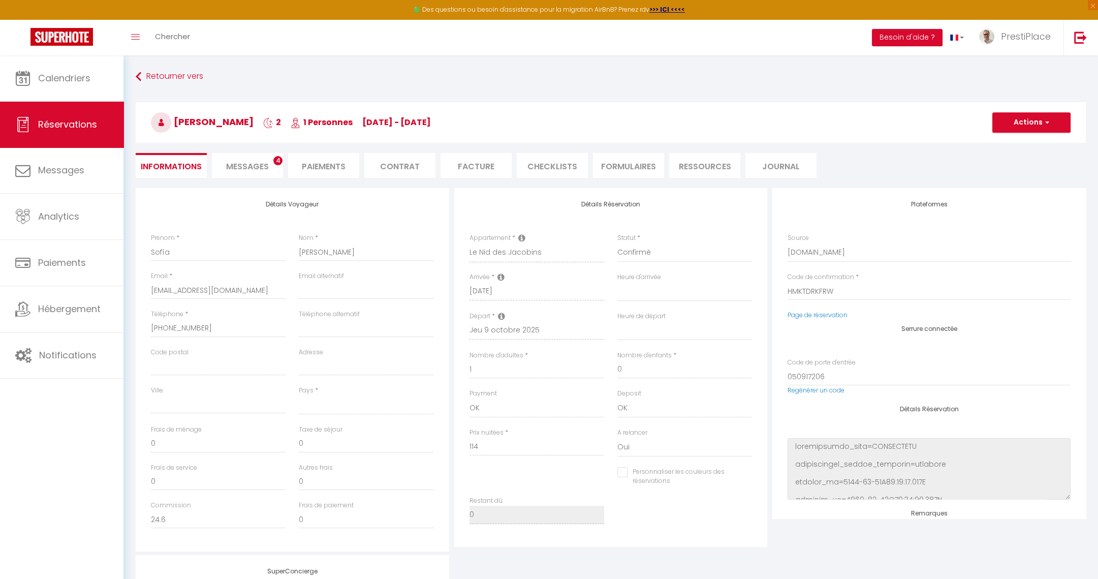
select select
type input "35"
type input "7.09"
select select
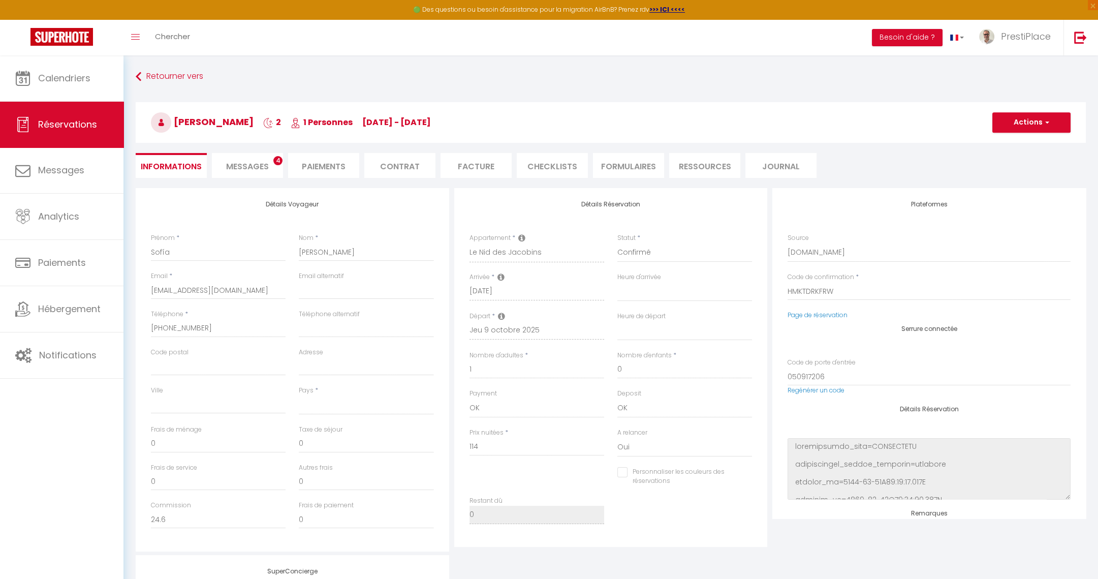
checkbox input "false"
select select
checkbox input "false"
select select
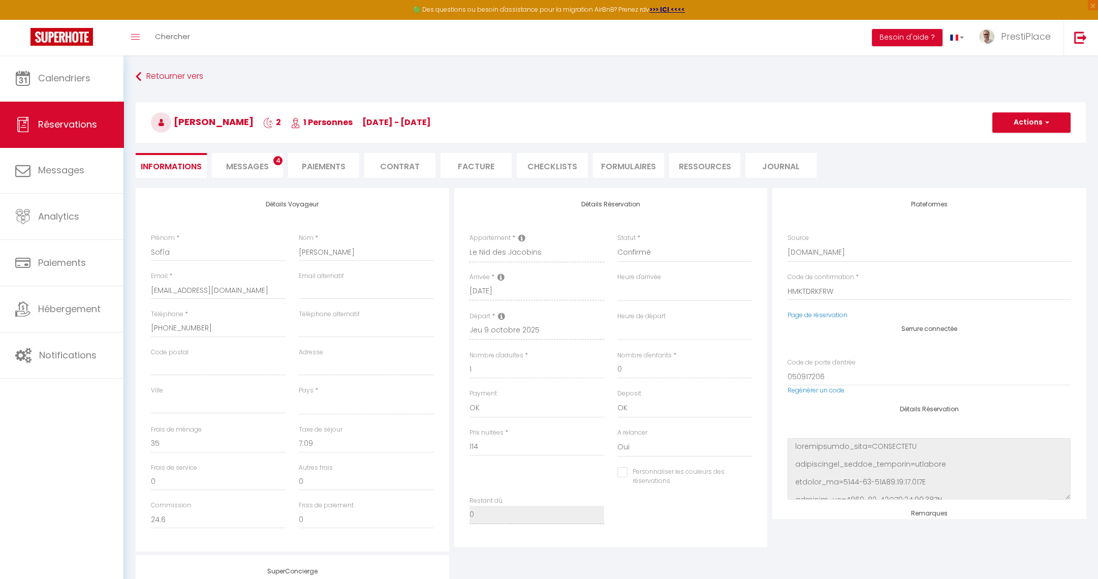
click at [825, 322] on div "Plateformes Source Direct Airbnb.com Booking.com Chalet montagne Expedia Gite d…" at bounding box center [928, 353] width 313 height 330
click at [825, 309] on div "Code de confirmation * HMKTDRKFRW" at bounding box center [929, 291] width 296 height 38
click at [823, 313] on link "Page de réservation" at bounding box center [818, 314] width 60 height 9
select select
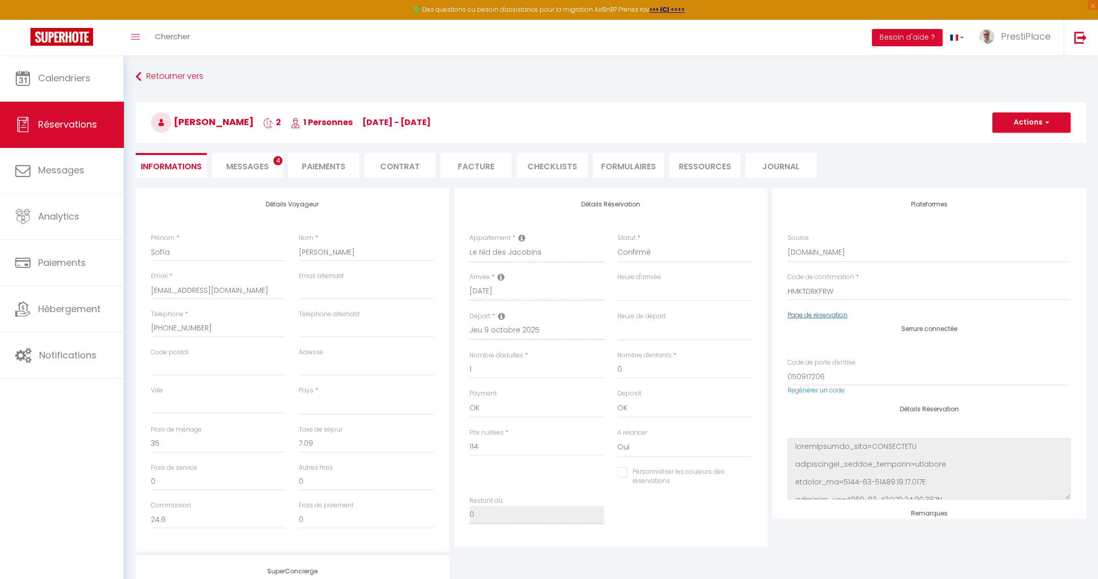
select select
checkbox input "false"
